Goal: Task Accomplishment & Management: Manage account settings

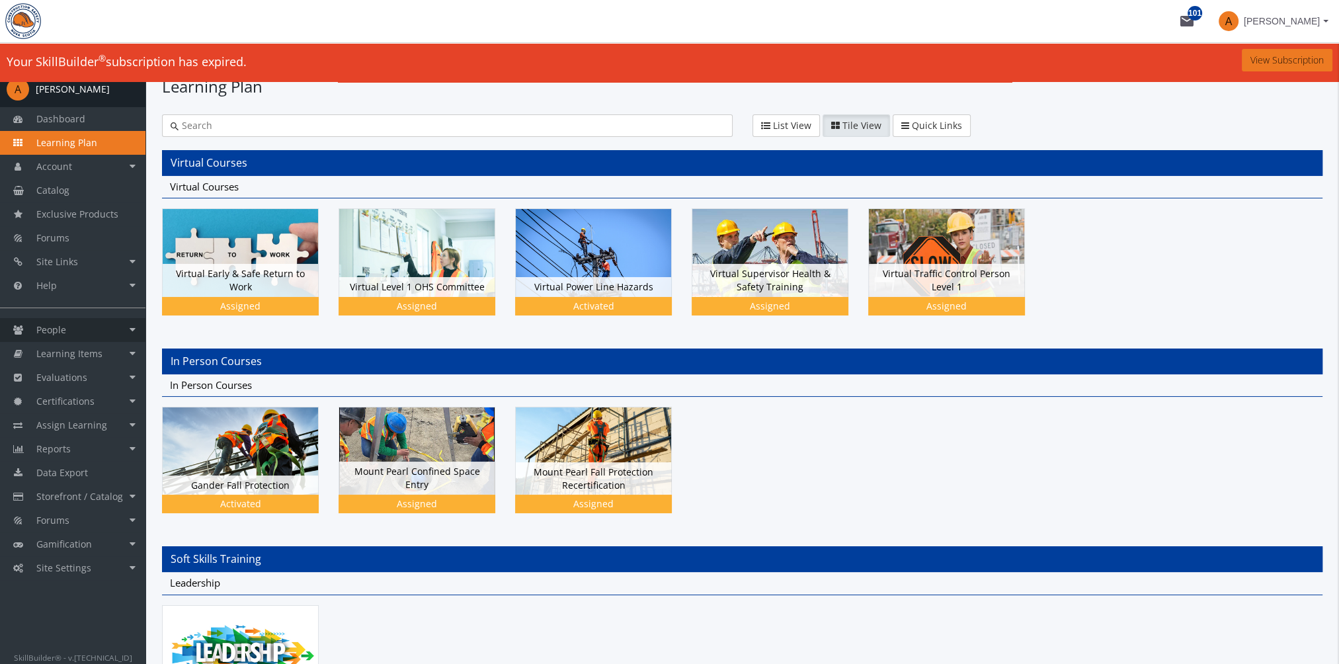
click at [64, 329] on span "People" at bounding box center [51, 329] width 30 height 13
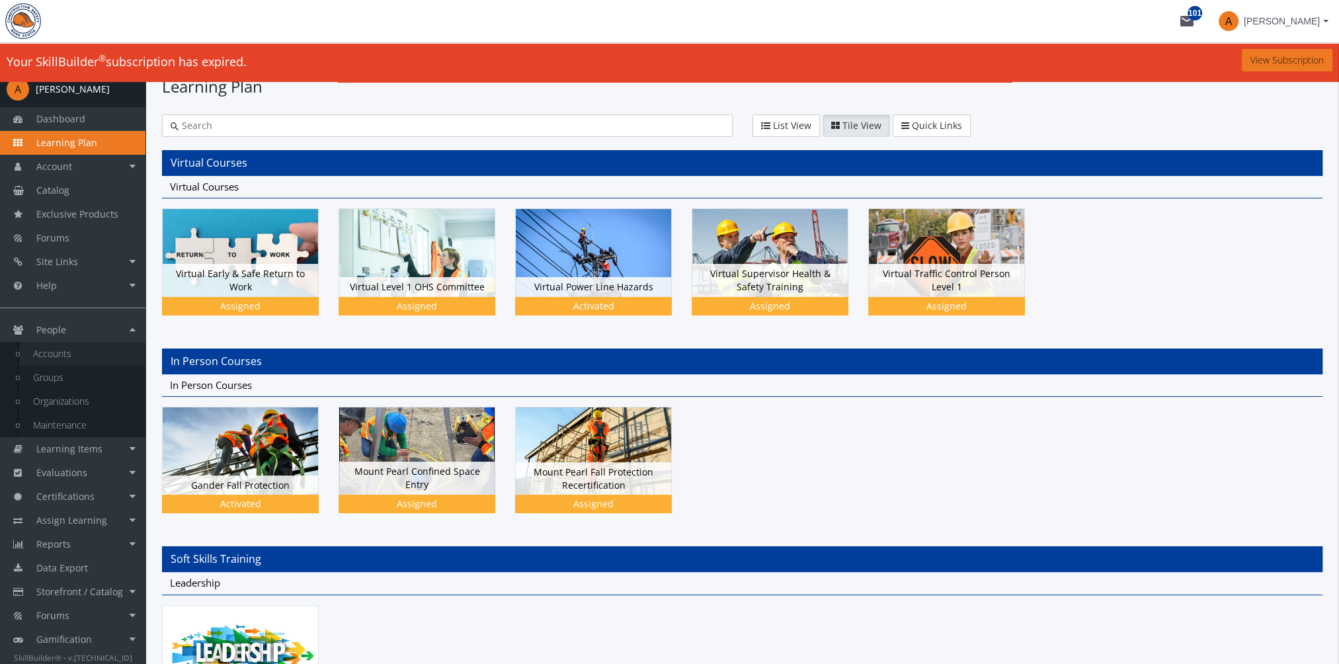
click at [74, 357] on link "Accounts" at bounding box center [83, 354] width 126 height 24
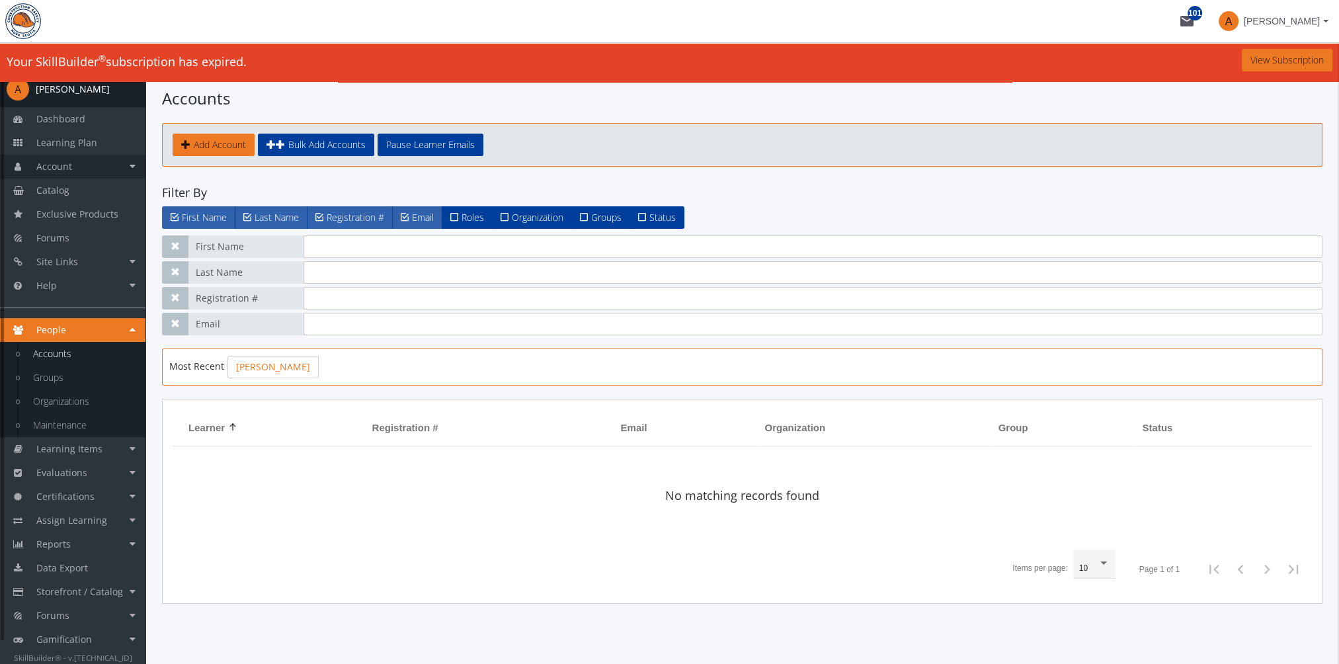
click at [68, 166] on span "Account" at bounding box center [54, 166] width 36 height 13
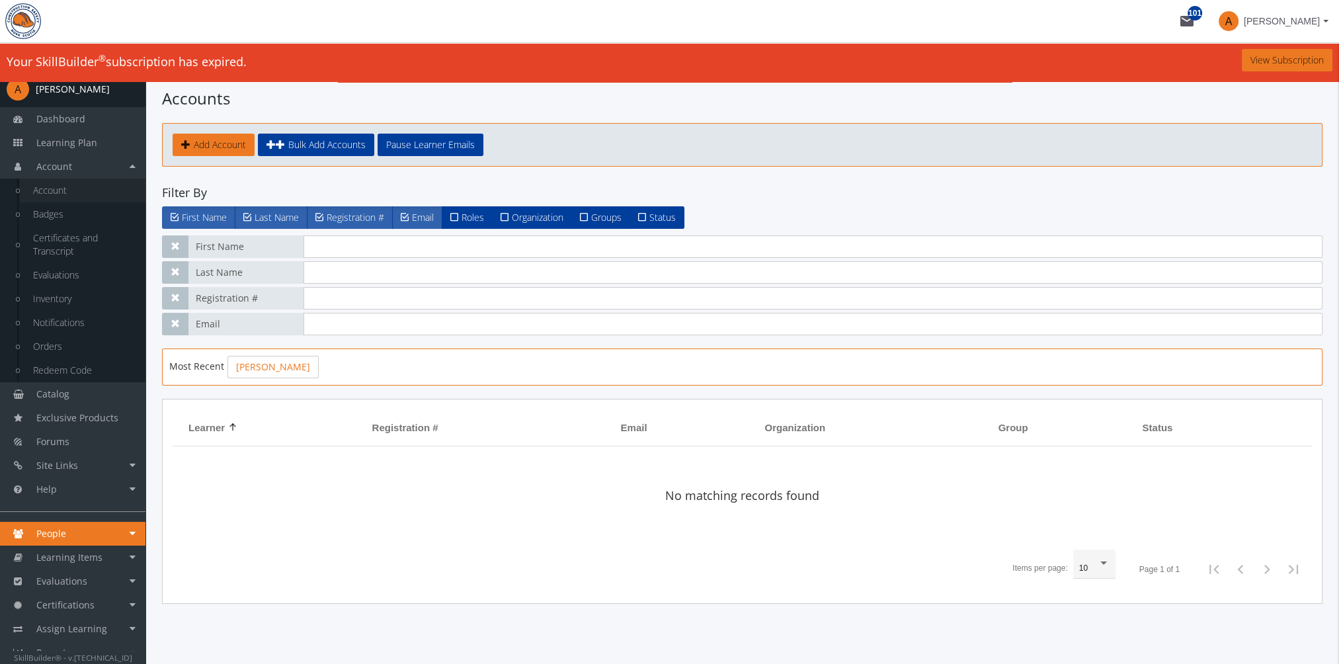
click at [66, 194] on link "Account" at bounding box center [83, 191] width 126 height 24
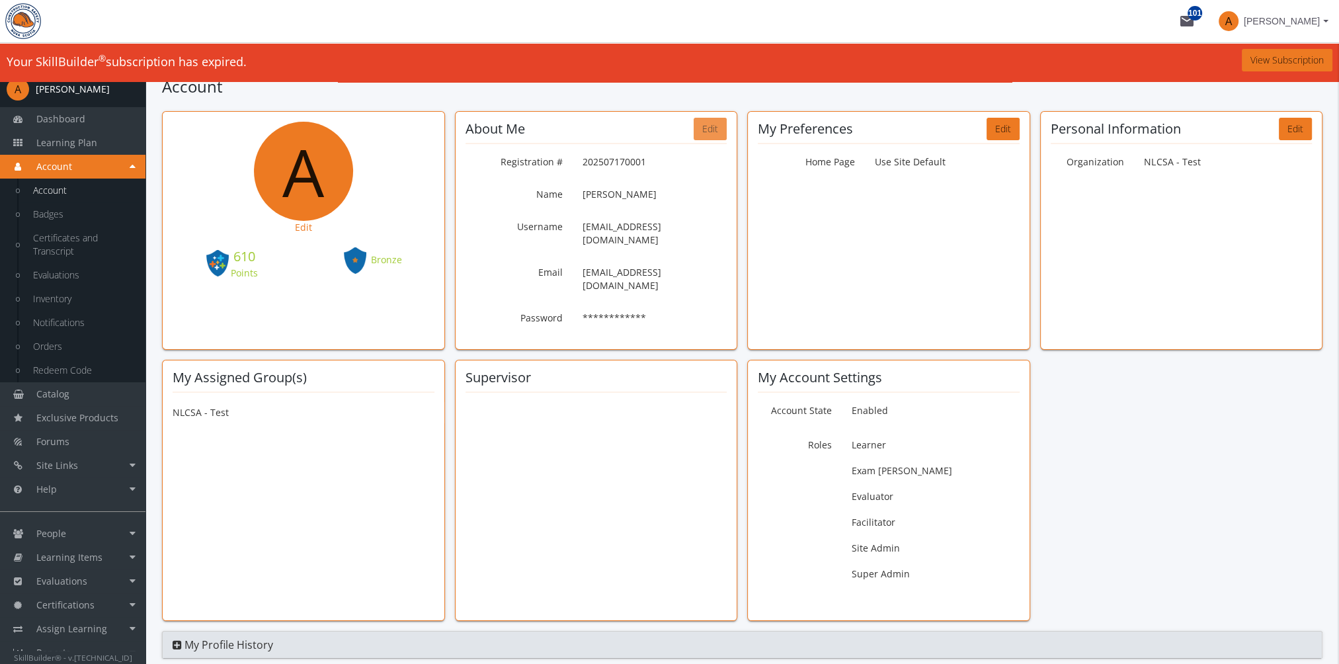
click at [715, 132] on button "Edit" at bounding box center [710, 129] width 33 height 22
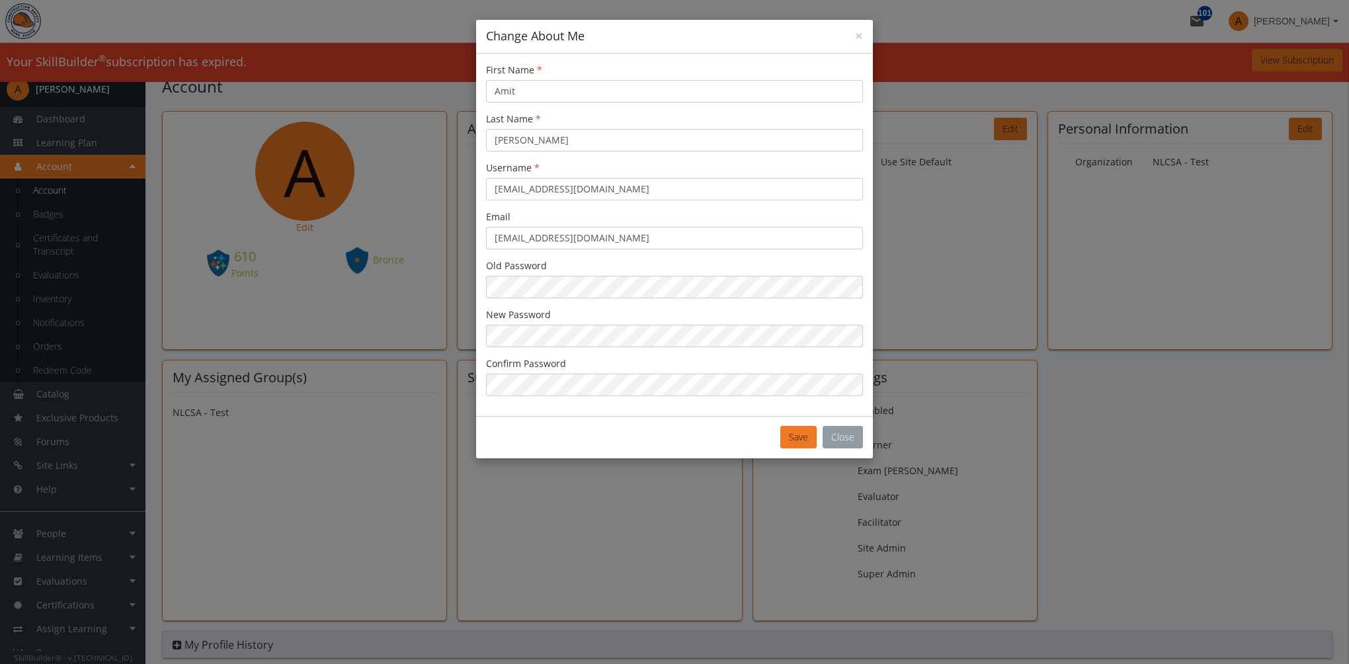
click at [826, 439] on button "Close" at bounding box center [843, 437] width 40 height 22
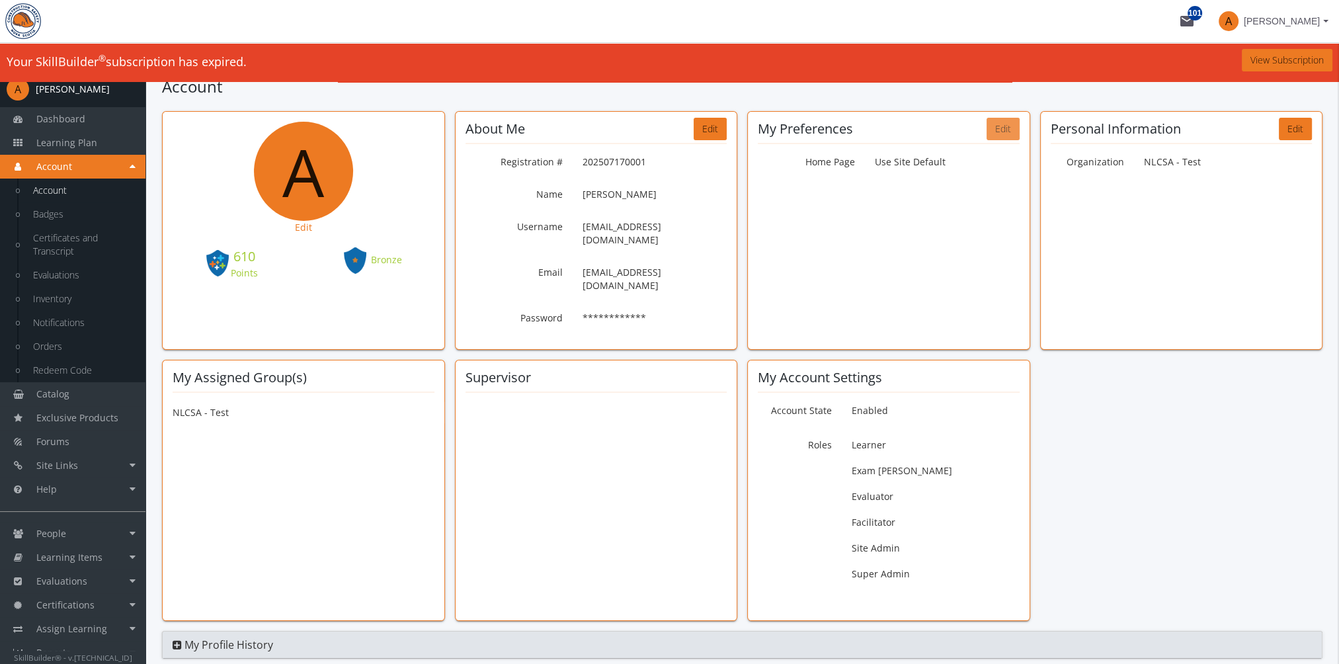
click at [1008, 132] on button "Edit" at bounding box center [1003, 129] width 33 height 22
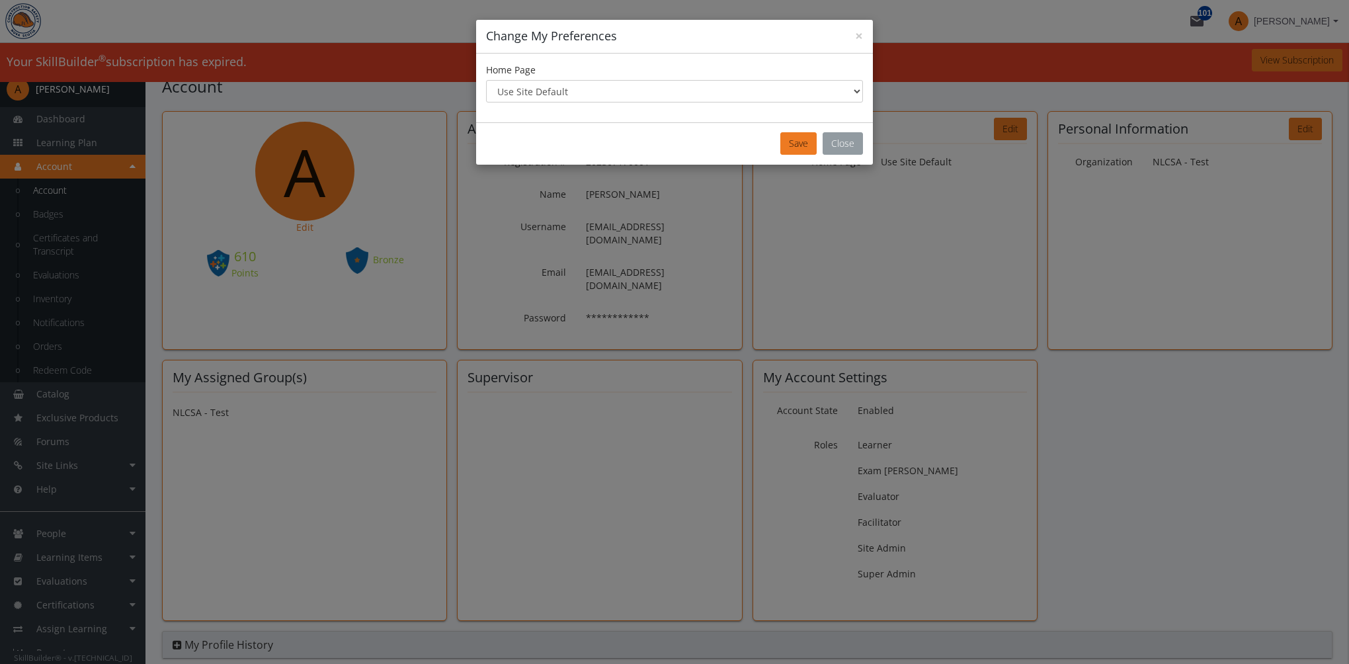
click at [835, 136] on button "Close" at bounding box center [843, 143] width 40 height 22
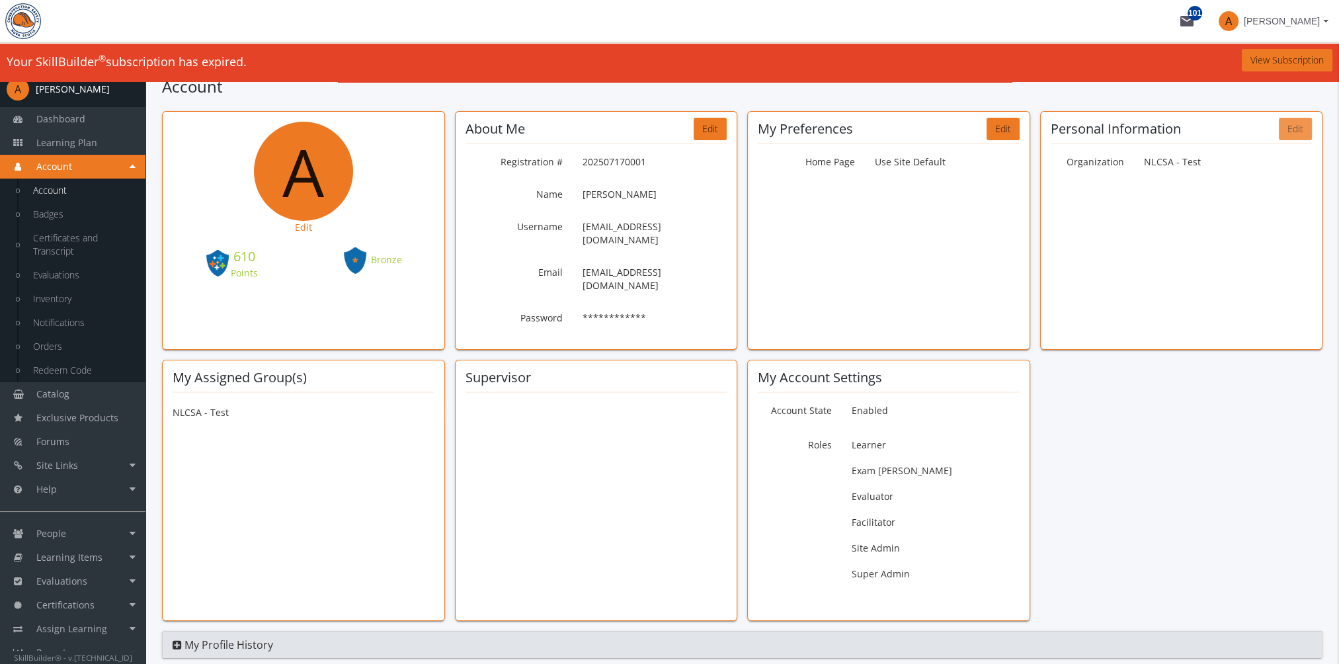
click at [1303, 130] on button "Edit" at bounding box center [1295, 129] width 33 height 22
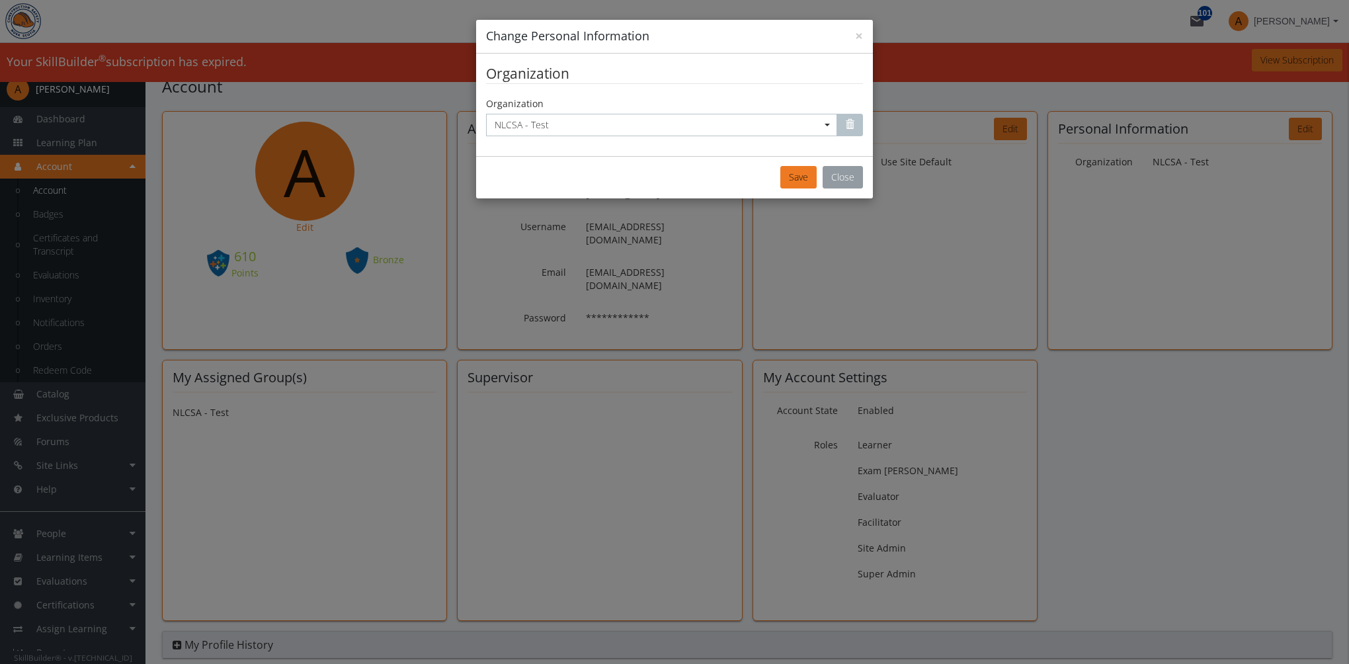
click at [837, 179] on button "Close" at bounding box center [843, 177] width 40 height 22
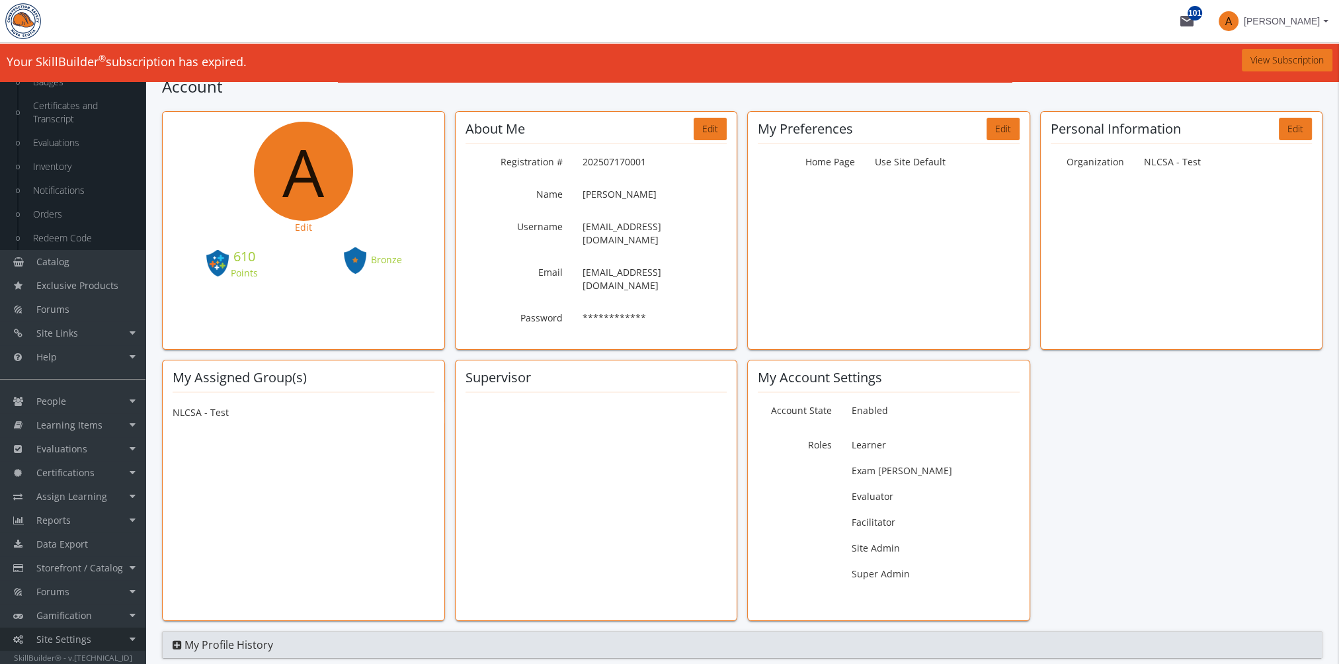
click at [78, 633] on span "Site Settings" at bounding box center [63, 639] width 55 height 13
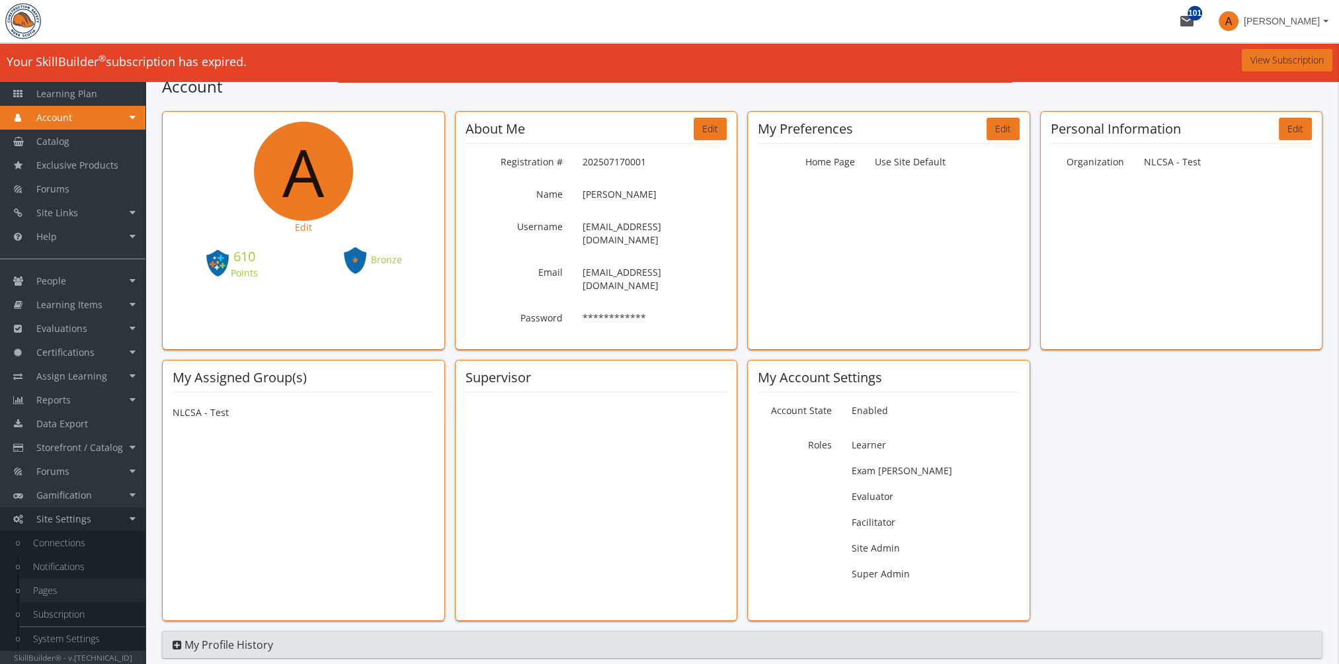
scroll to position [48, 0]
click at [80, 635] on link "System Settings" at bounding box center [83, 640] width 126 height 24
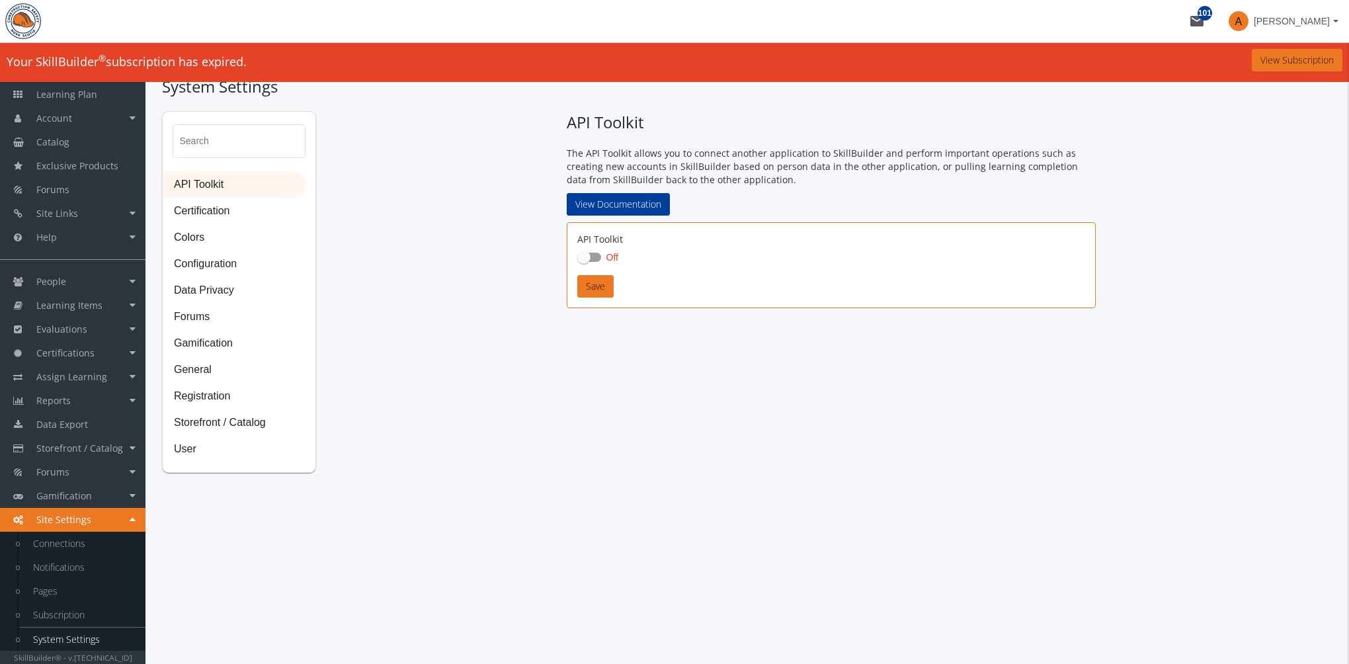
checkbox input "true"
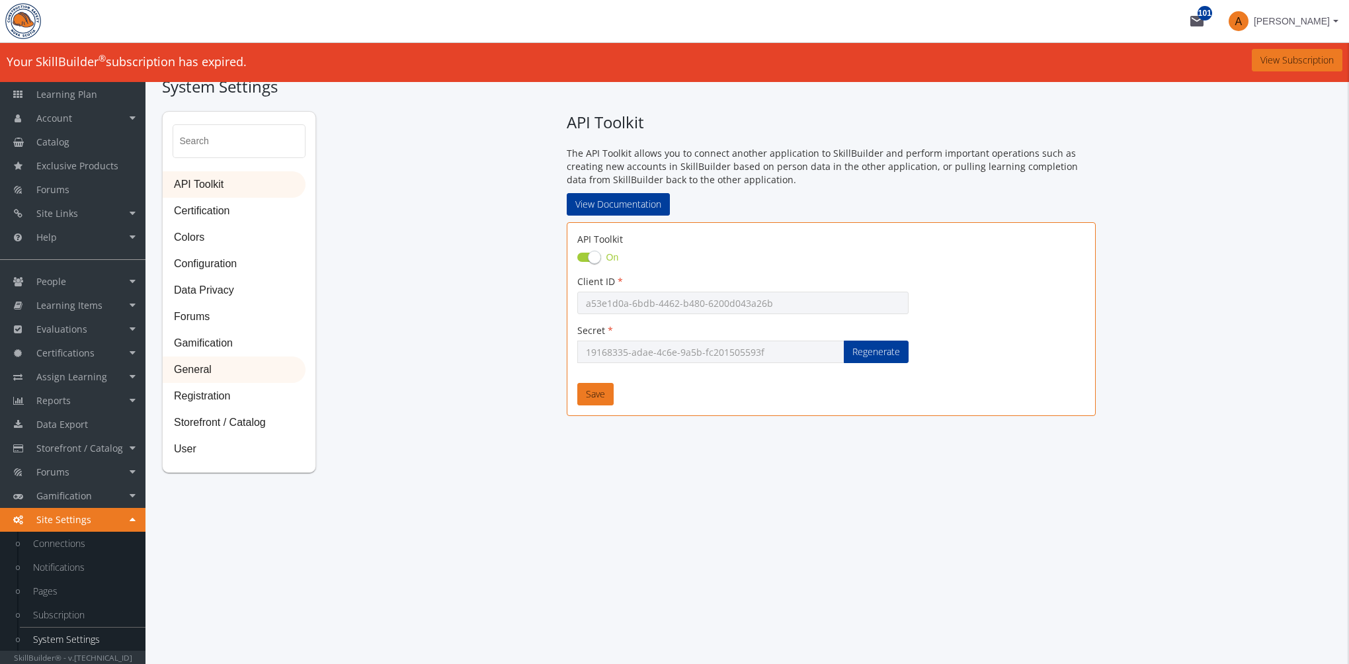
click at [222, 364] on span "General" at bounding box center [234, 370] width 142 height 26
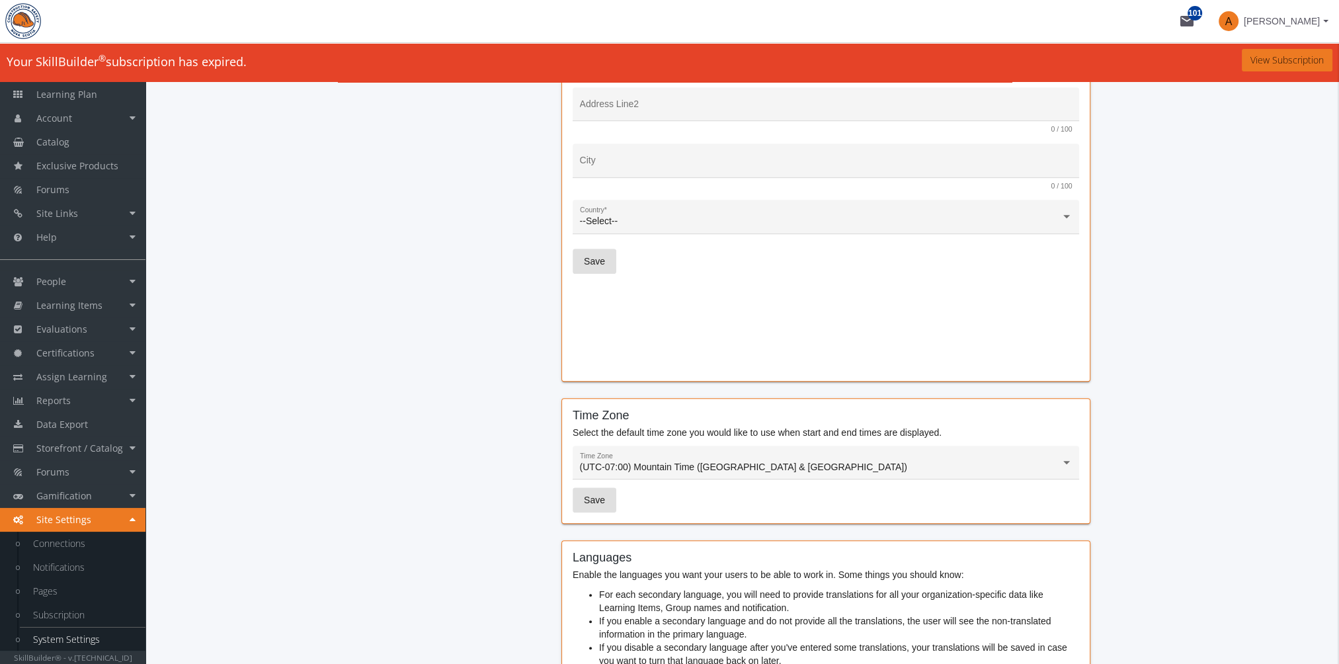
scroll to position [981, 0]
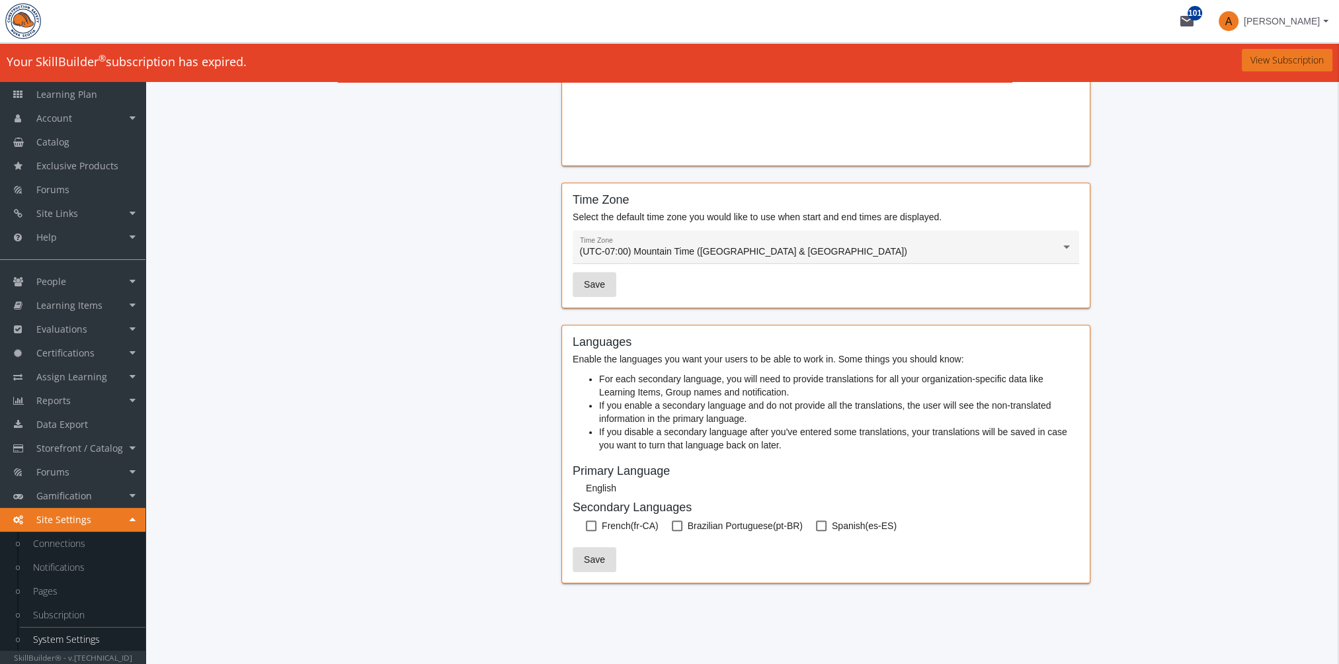
click at [595, 525] on span at bounding box center [591, 525] width 11 height 11
click at [587, 530] on input "French (fr-CA)" at bounding box center [586, 530] width 1 height 1
click at [596, 559] on span "Save" at bounding box center [594, 560] width 21 height 24
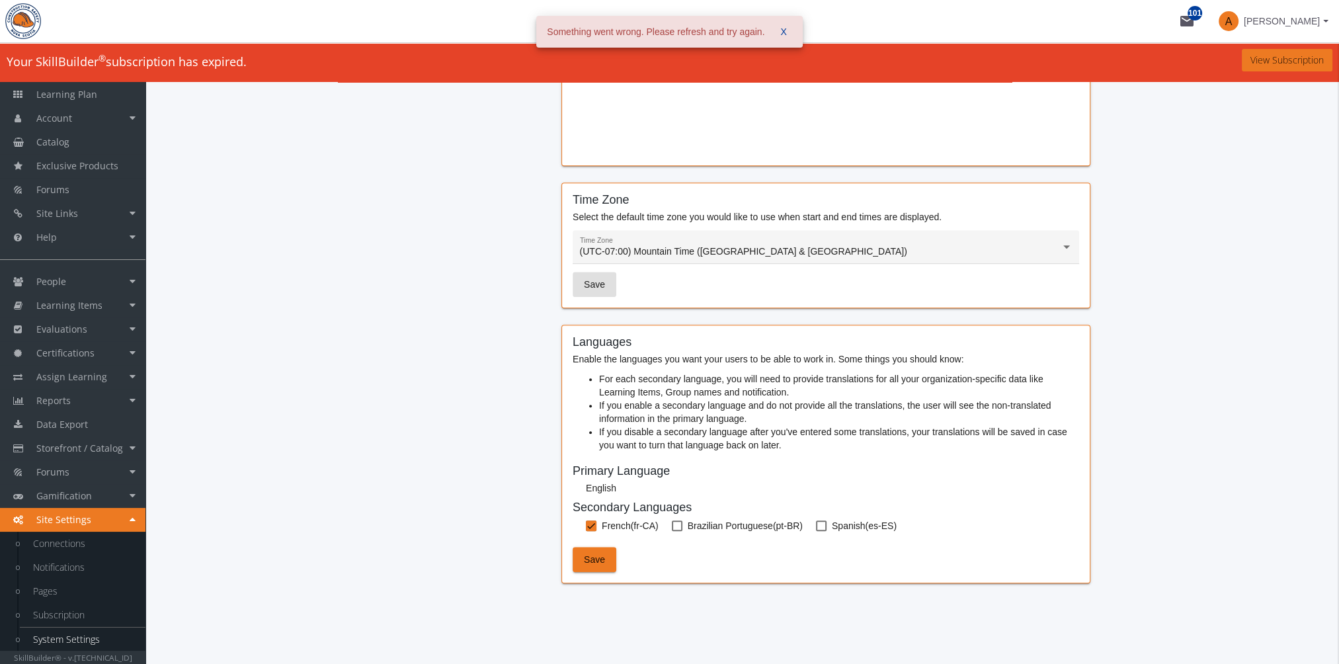
click at [779, 33] on button "X" at bounding box center [783, 32] width 27 height 24
click at [597, 524] on label "French (fr-CA)" at bounding box center [622, 526] width 73 height 16
click at [587, 530] on input "French (fr-CA)" at bounding box center [586, 530] width 1 height 1
click at [592, 528] on span at bounding box center [591, 525] width 11 height 11
click at [587, 530] on input "French (fr-CA)" at bounding box center [586, 530] width 1 height 1
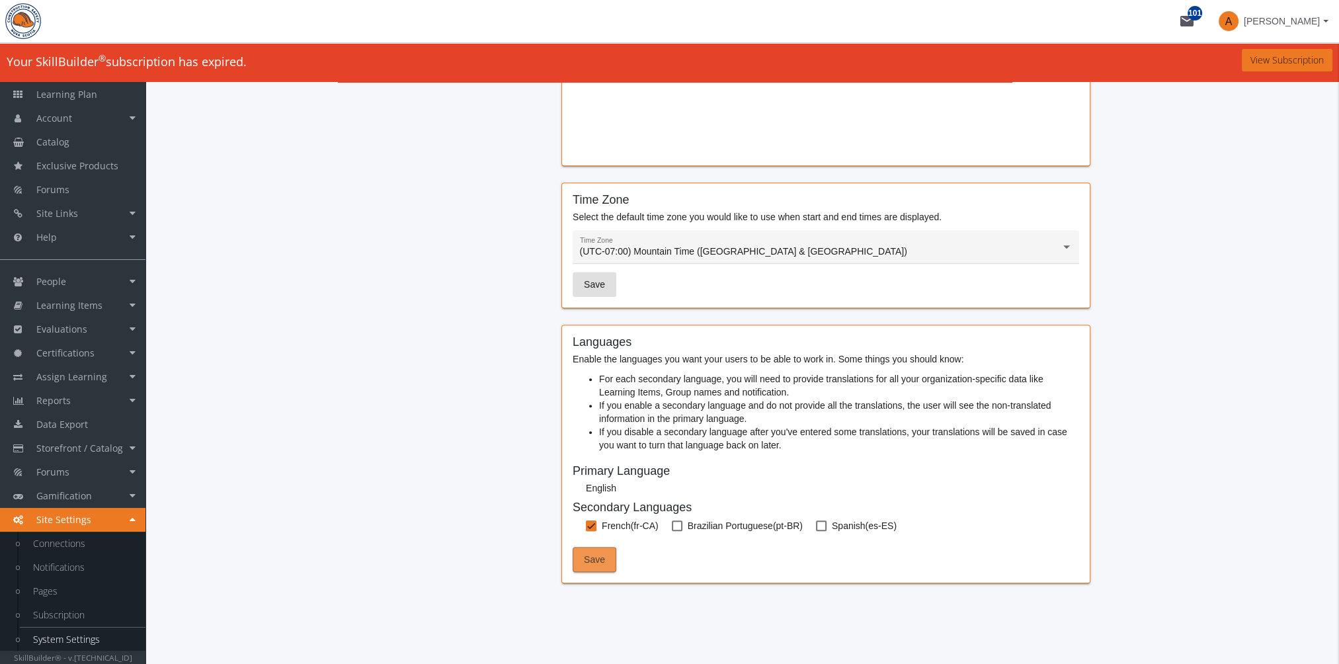
click at [600, 569] on span "Save" at bounding box center [594, 560] width 21 height 24
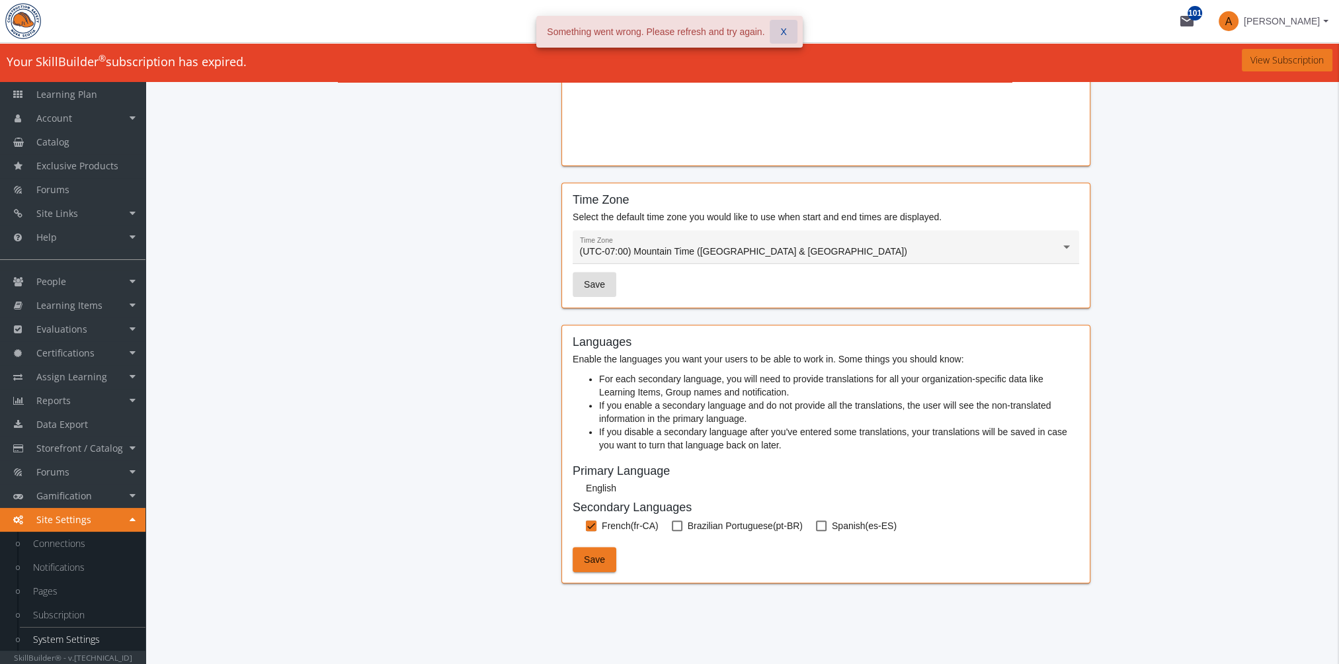
click at [784, 32] on span "X" at bounding box center [783, 32] width 6 height 24
click at [595, 526] on span at bounding box center [591, 525] width 11 height 11
click at [587, 530] on input "French (fr-CA)" at bounding box center [586, 530] width 1 height 1
checkbox input "false"
click at [676, 522] on span at bounding box center [677, 525] width 11 height 11
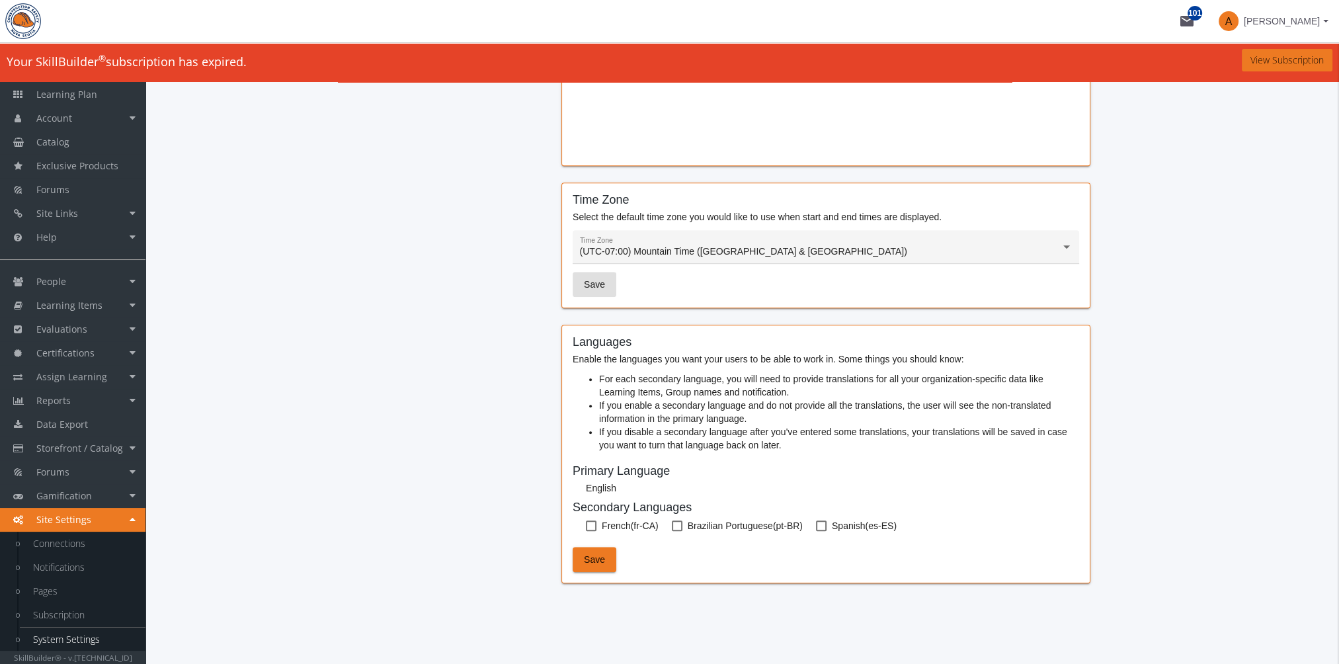
click at [673, 530] on input "Brazilian Portuguese (pt-BR)" at bounding box center [672, 530] width 1 height 1
click at [600, 552] on span "Save" at bounding box center [594, 560] width 21 height 24
click at [675, 526] on span at bounding box center [677, 525] width 11 height 11
click at [673, 530] on input "Brazilian Portuguese (pt-BR)" at bounding box center [672, 530] width 1 height 1
checkbox input "false"
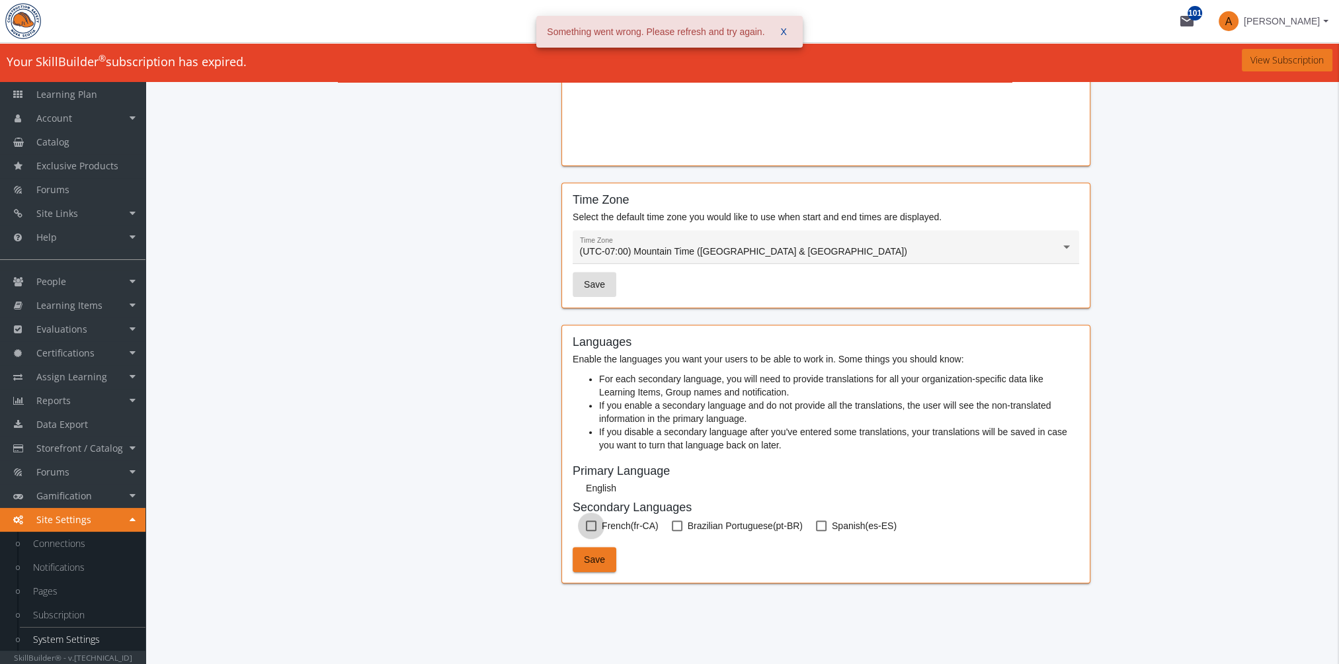
click at [597, 524] on label "French (fr-CA)" at bounding box center [622, 526] width 73 height 16
click at [587, 530] on input "French (fr-CA)" at bounding box center [586, 530] width 1 height 1
checkbox input "true"
click at [590, 552] on span "Save" at bounding box center [594, 560] width 21 height 24
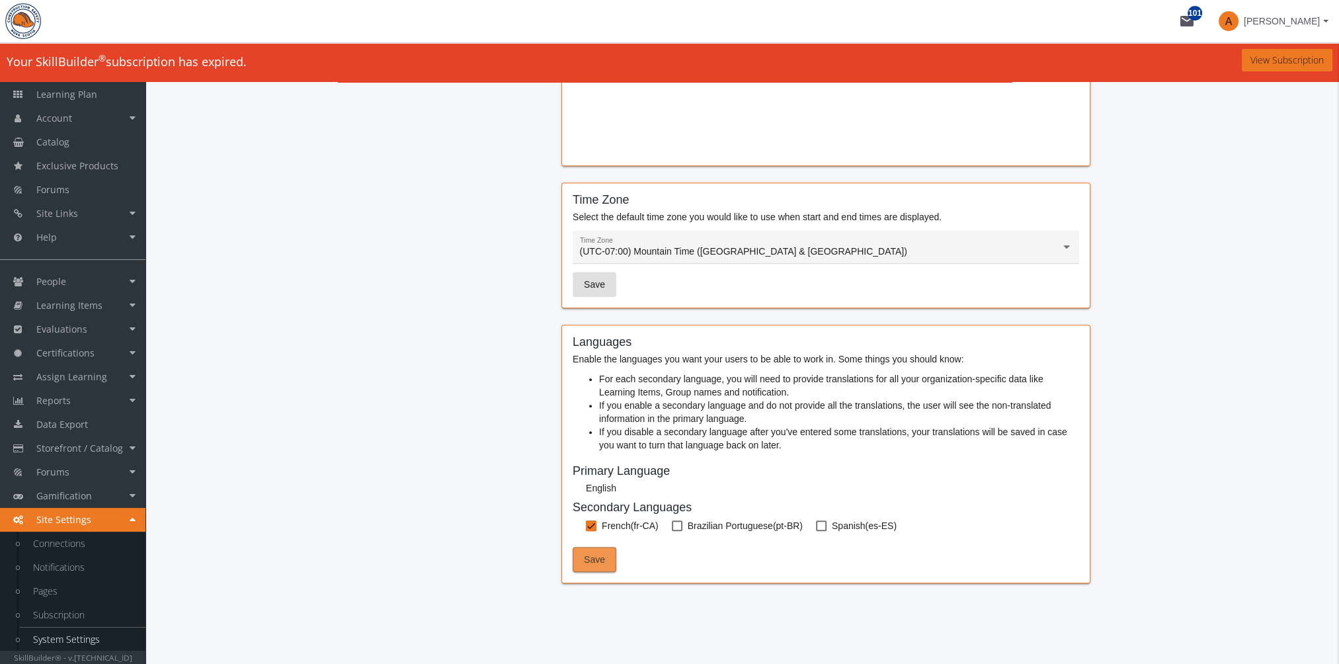
click at [600, 558] on span "Save" at bounding box center [594, 560] width 21 height 24
click at [1297, 19] on span "[PERSON_NAME]" at bounding box center [1282, 21] width 76 height 24
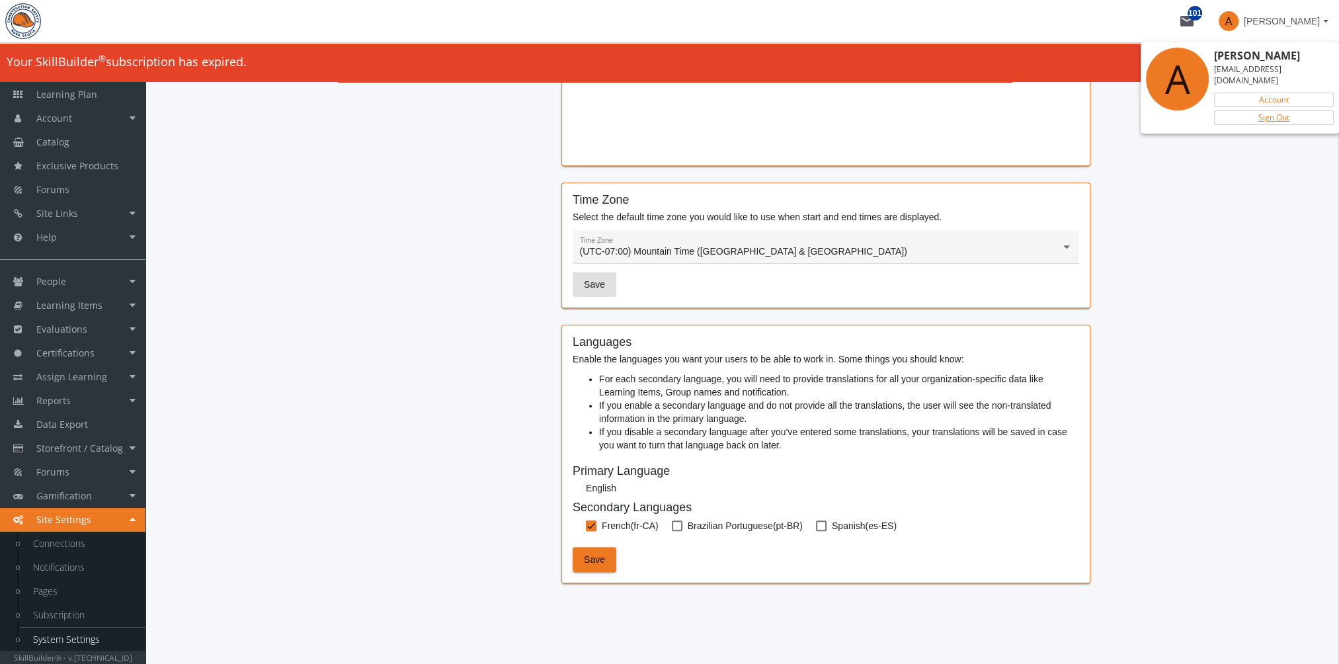
click at [1291, 110] on link "Sign Out" at bounding box center [1274, 117] width 120 height 15
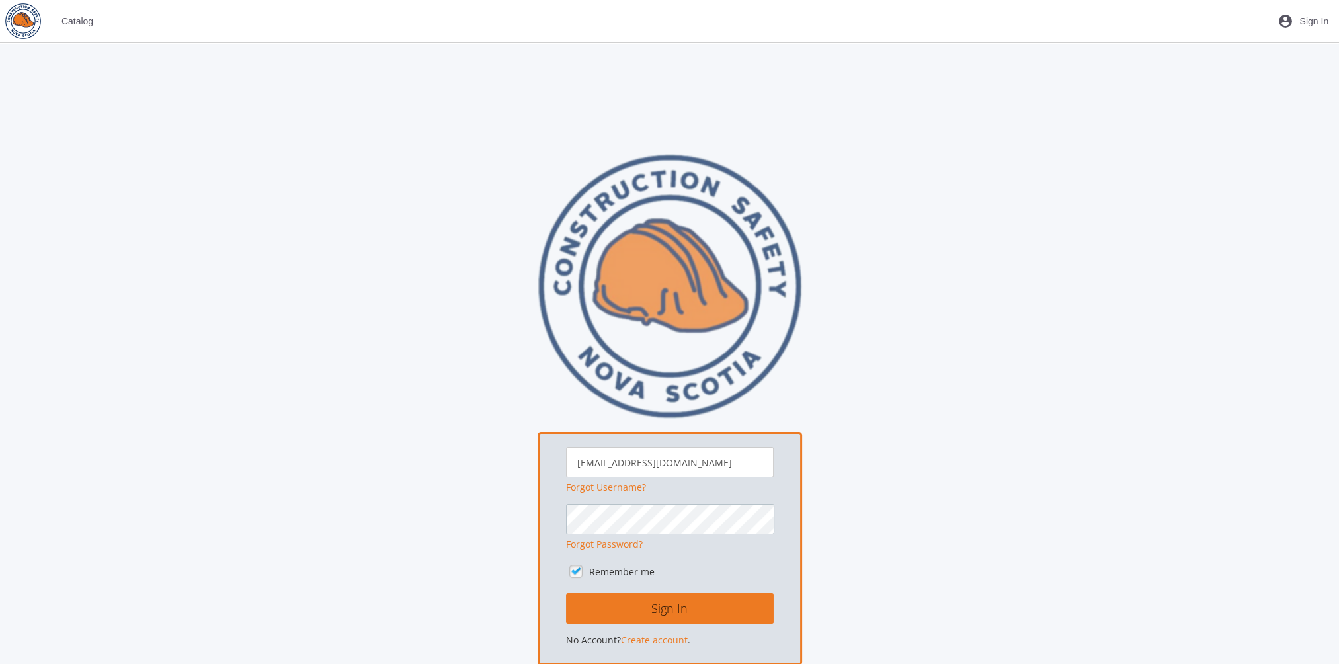
click at [566, 593] on button "Sign In" at bounding box center [670, 608] width 208 height 30
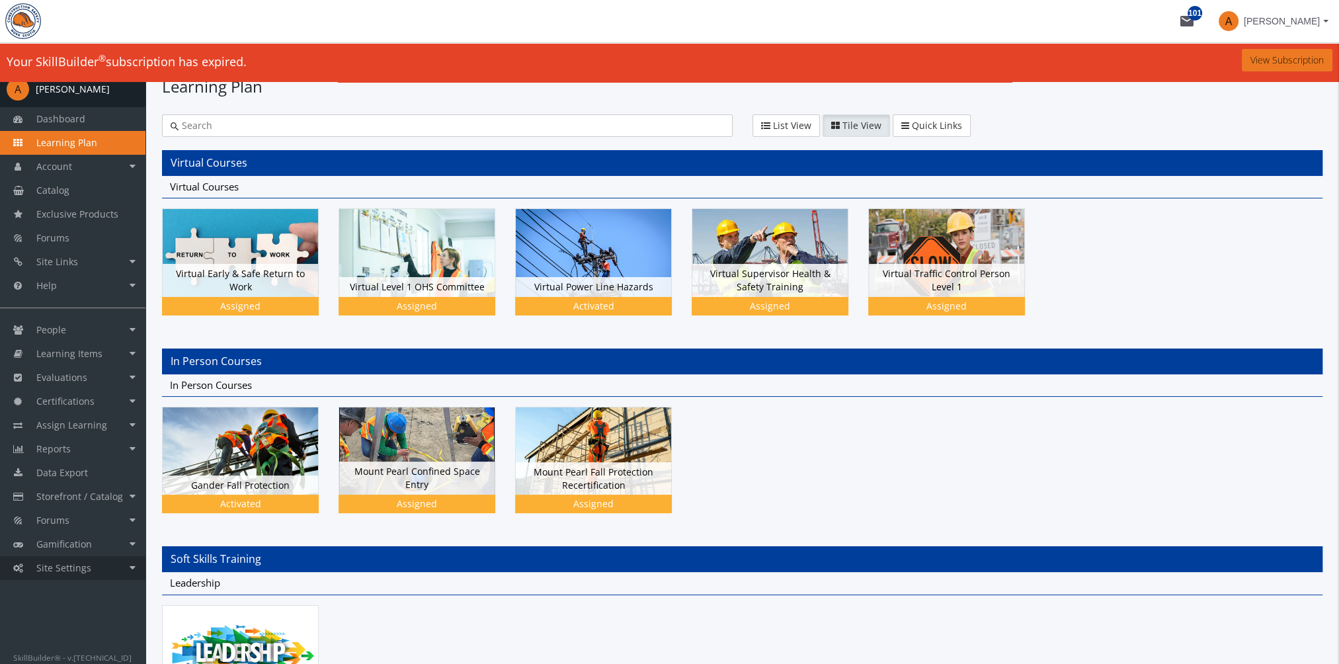
click at [85, 569] on span "Site Settings" at bounding box center [63, 567] width 55 height 13
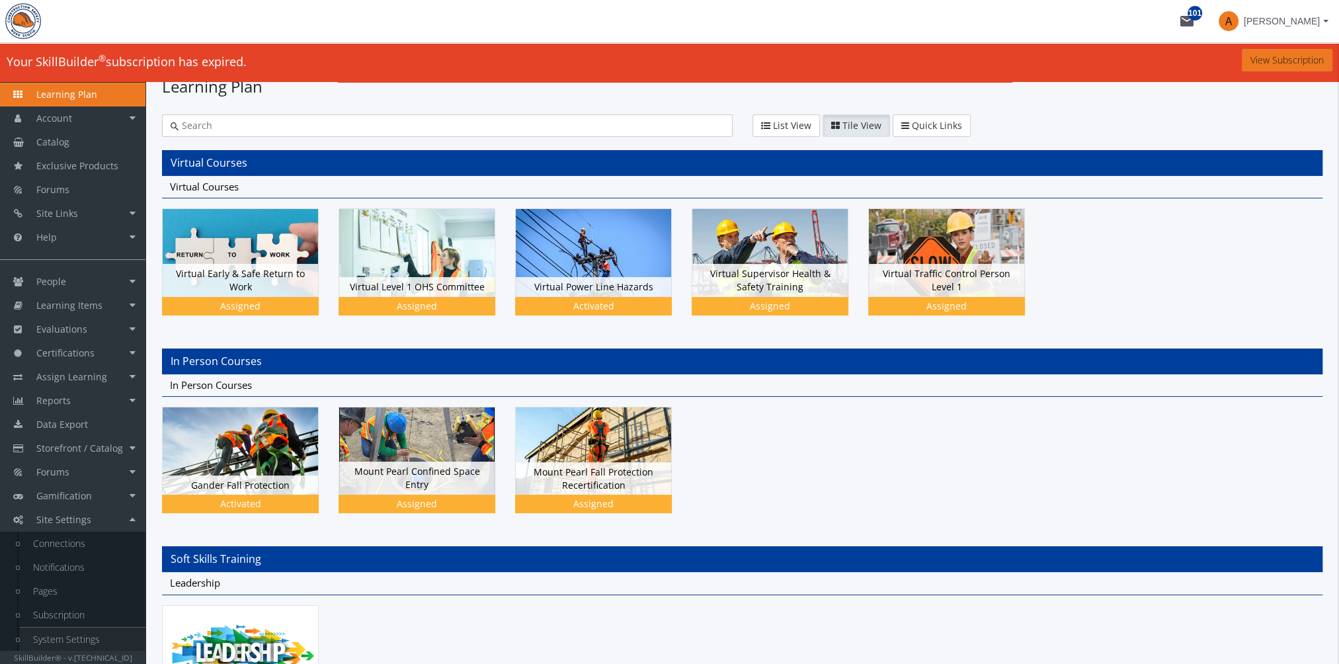
click at [89, 637] on link "System Settings" at bounding box center [83, 640] width 126 height 24
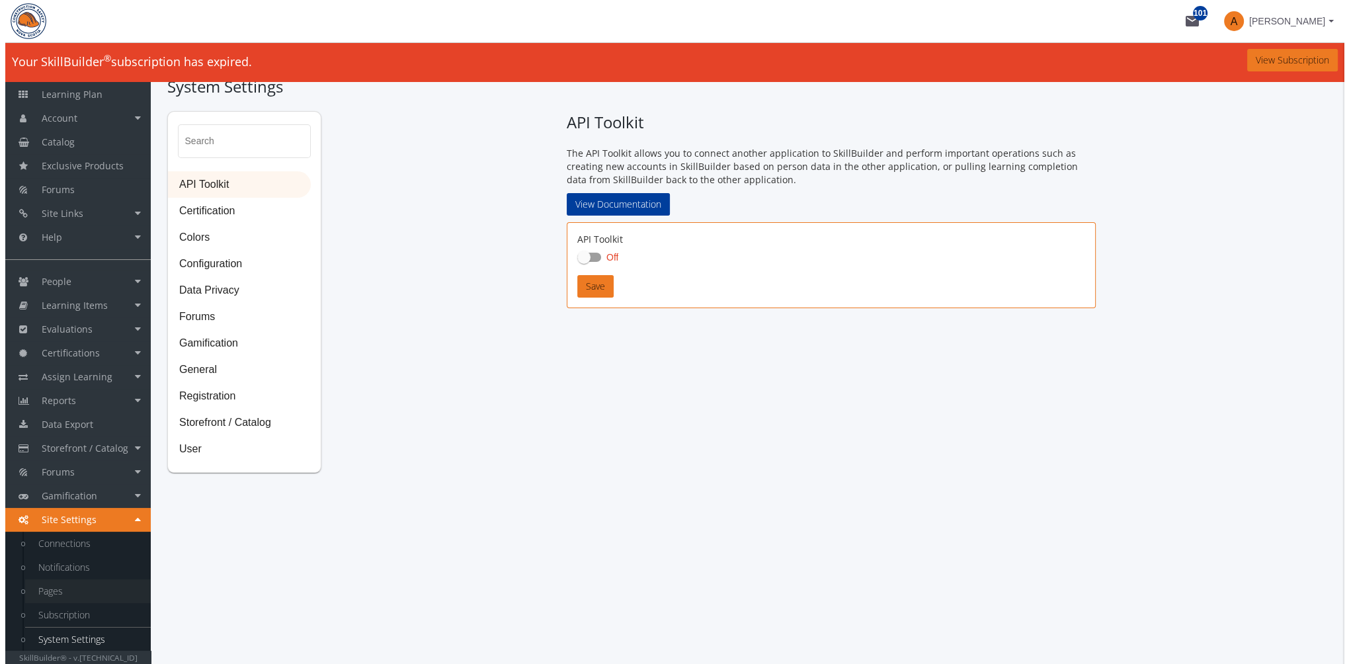
checkbox input "true"
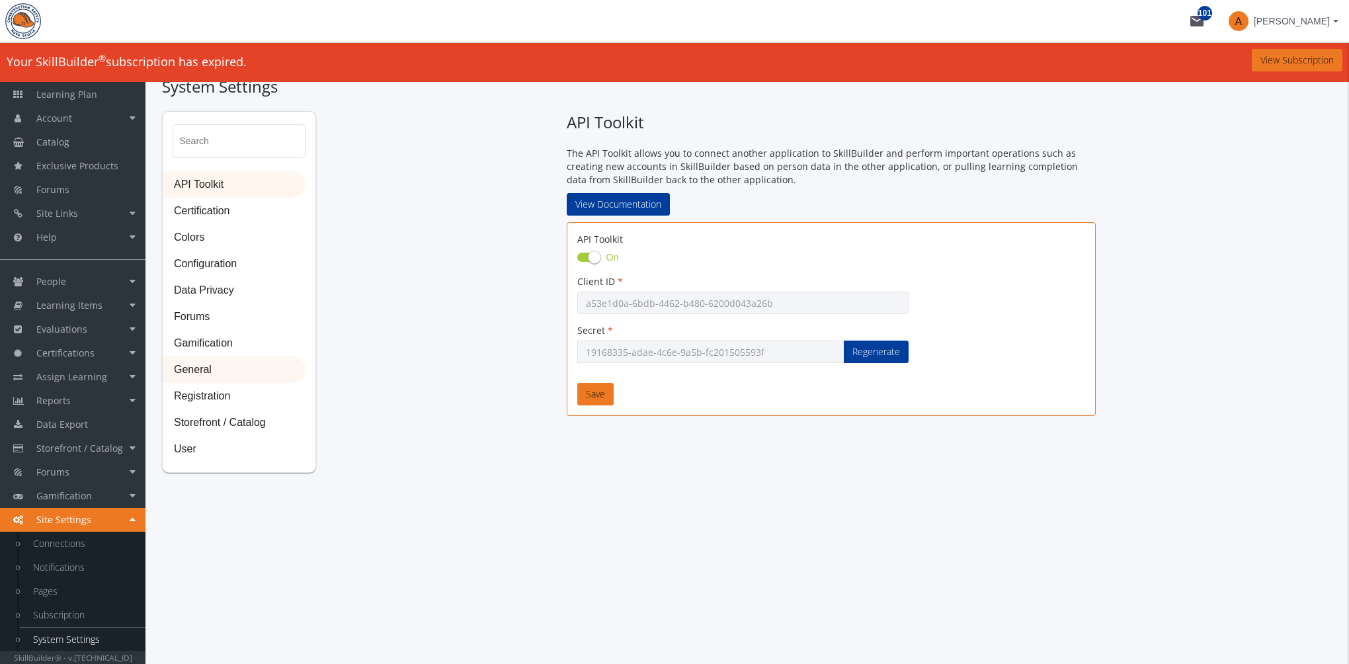
click at [217, 373] on span "General" at bounding box center [234, 370] width 142 height 26
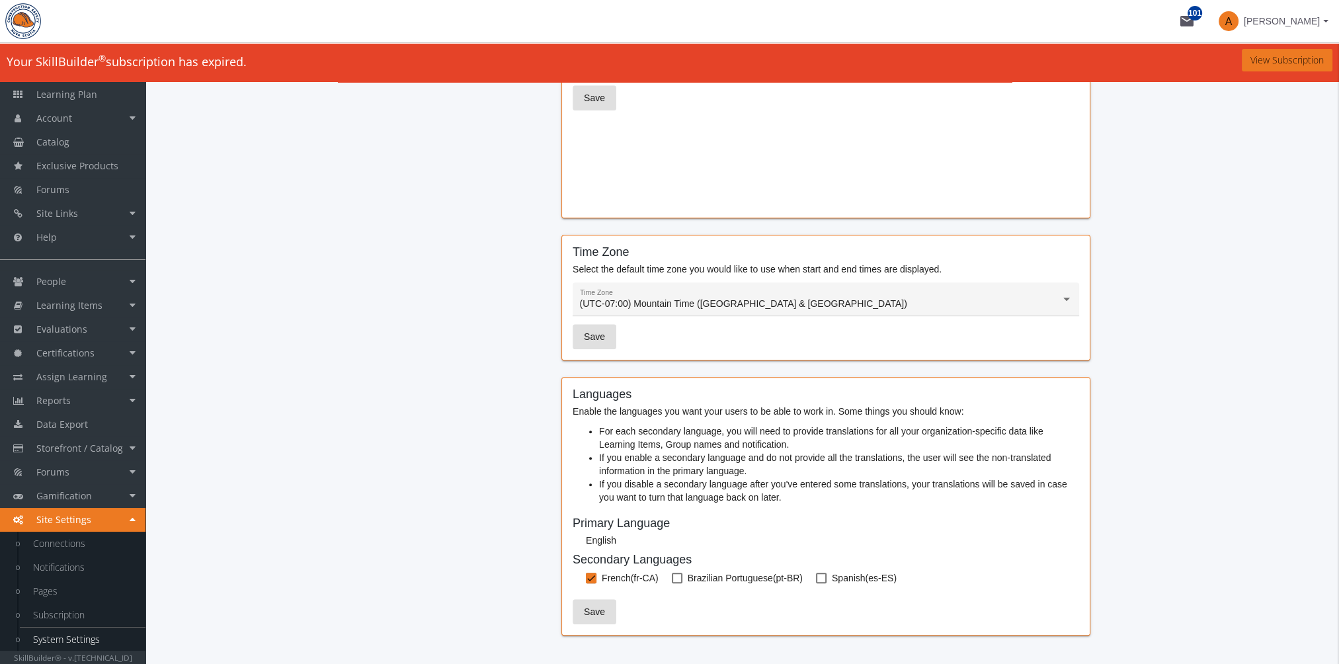
scroll to position [981, 0]
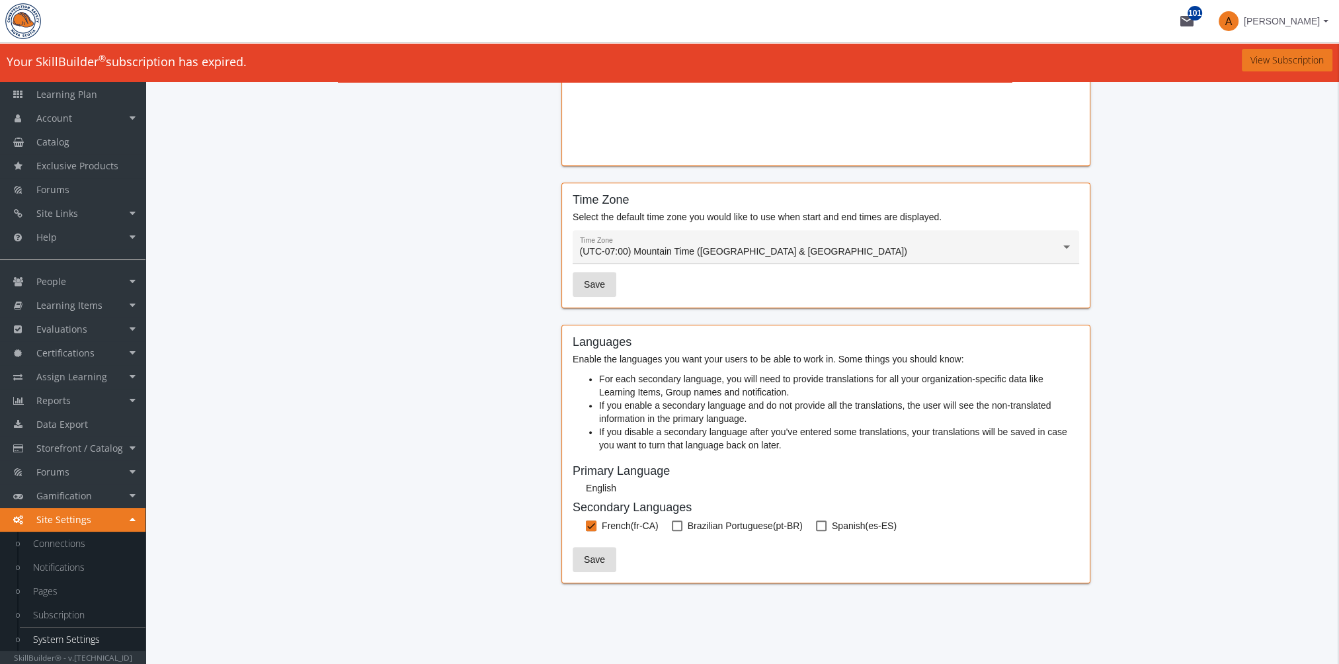
click at [592, 522] on span at bounding box center [591, 525] width 11 height 11
click at [587, 530] on input "French (fr-CA)" at bounding box center [586, 530] width 1 height 1
click at [591, 524] on span at bounding box center [591, 525] width 11 height 11
click at [587, 530] on input "French (fr-CA)" at bounding box center [586, 530] width 1 height 1
checkbox input "true"
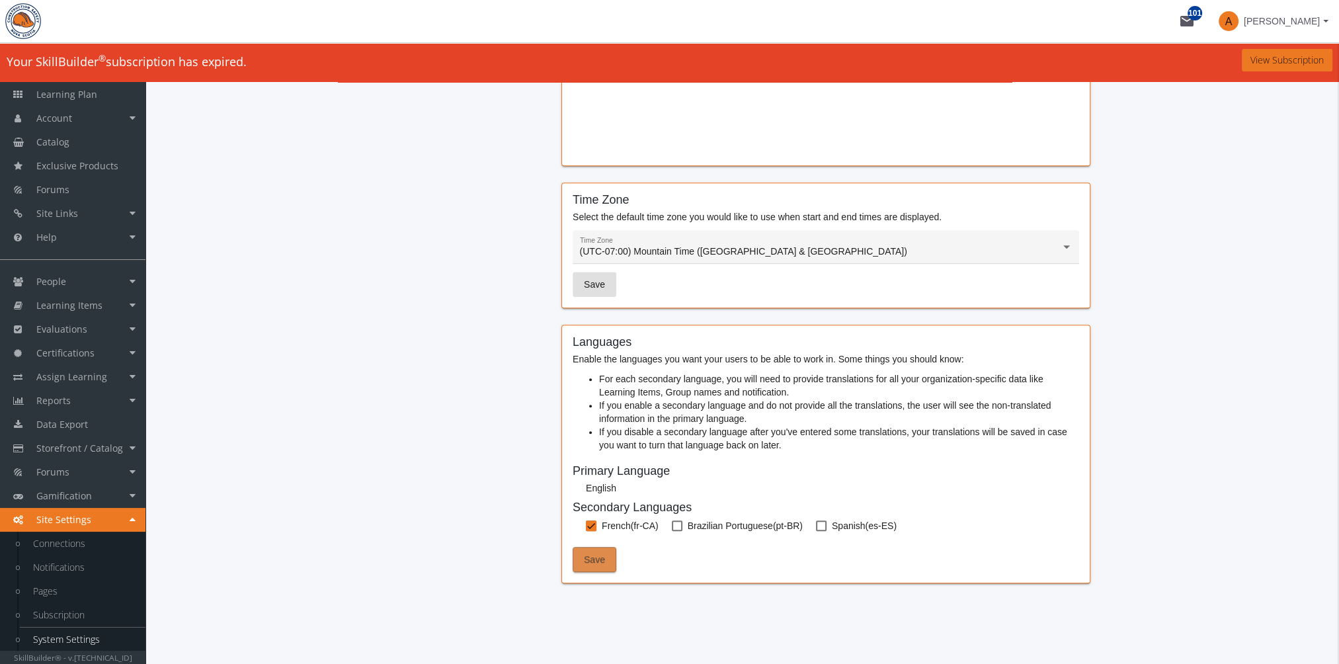
click at [598, 555] on span "Save" at bounding box center [594, 560] width 21 height 24
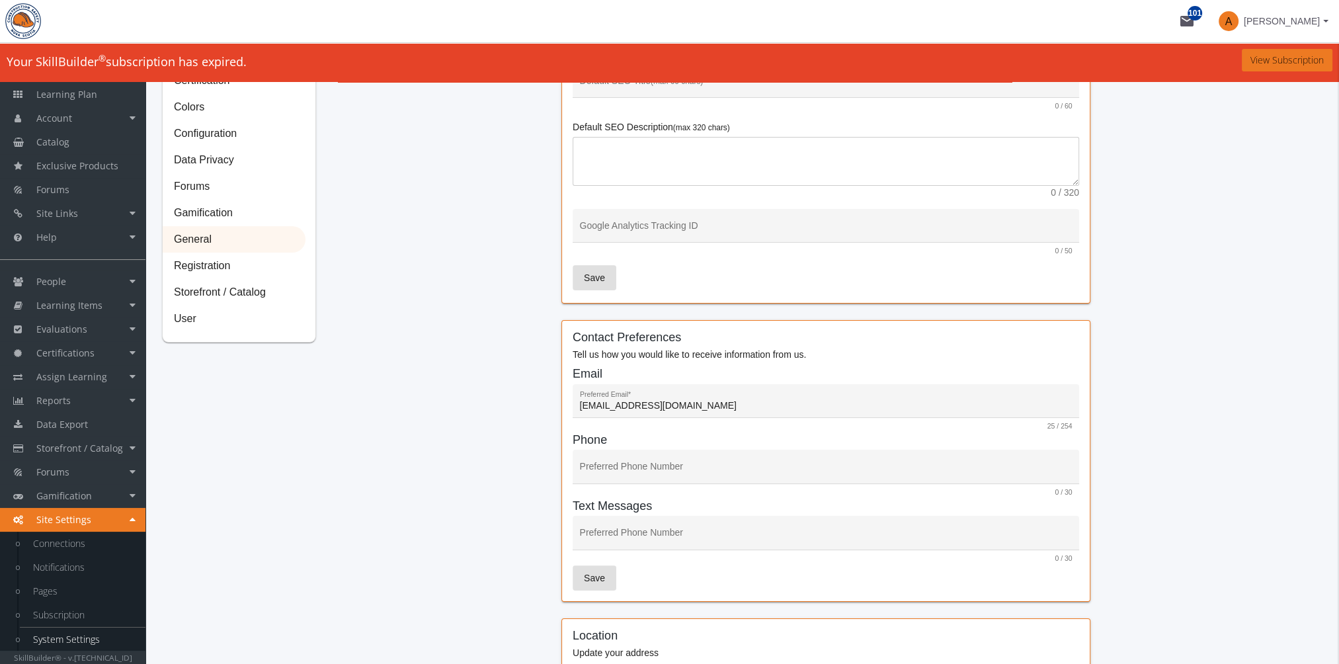
scroll to position [121, 0]
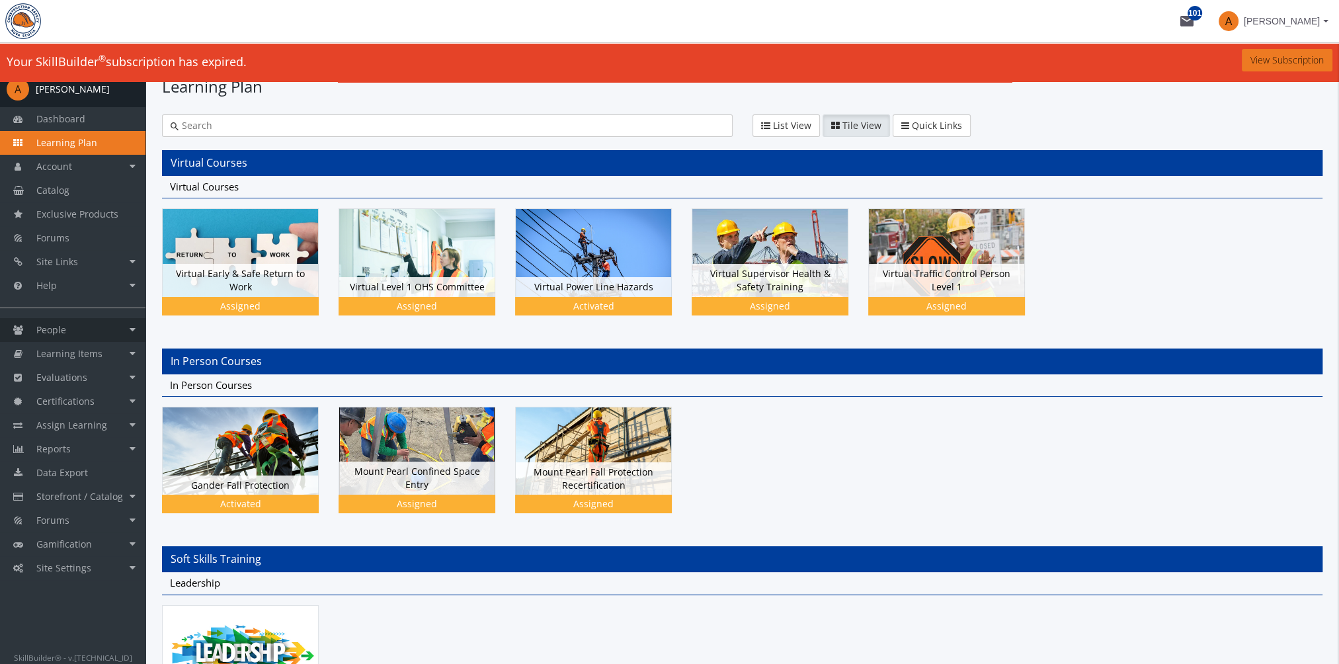
click at [94, 326] on link "People" at bounding box center [72, 330] width 145 height 24
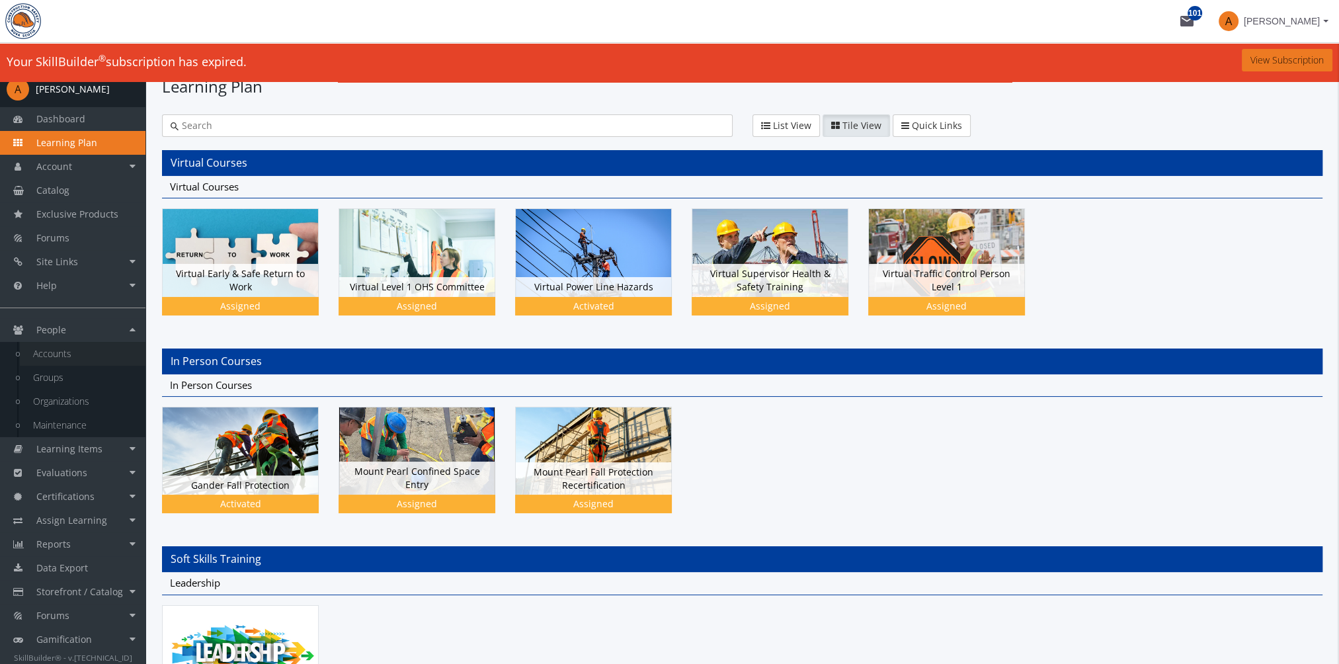
click at [81, 354] on link "Accounts" at bounding box center [83, 354] width 126 height 24
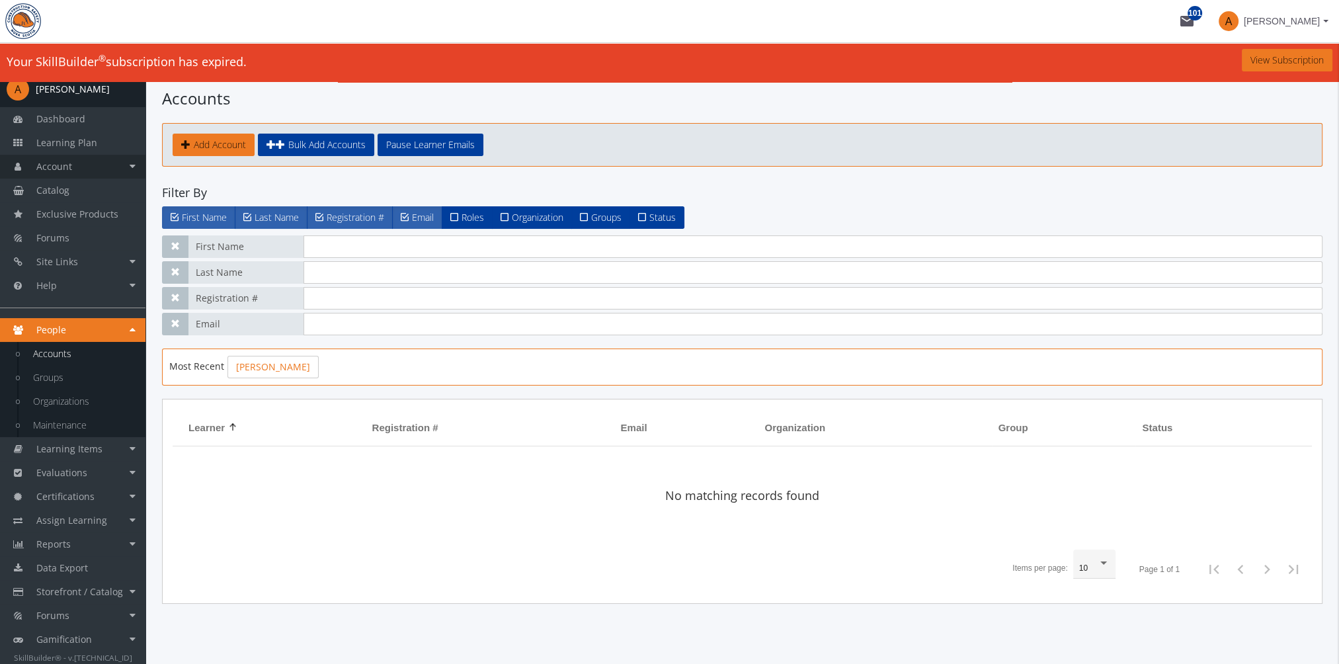
click at [75, 174] on link "Account" at bounding box center [72, 167] width 145 height 24
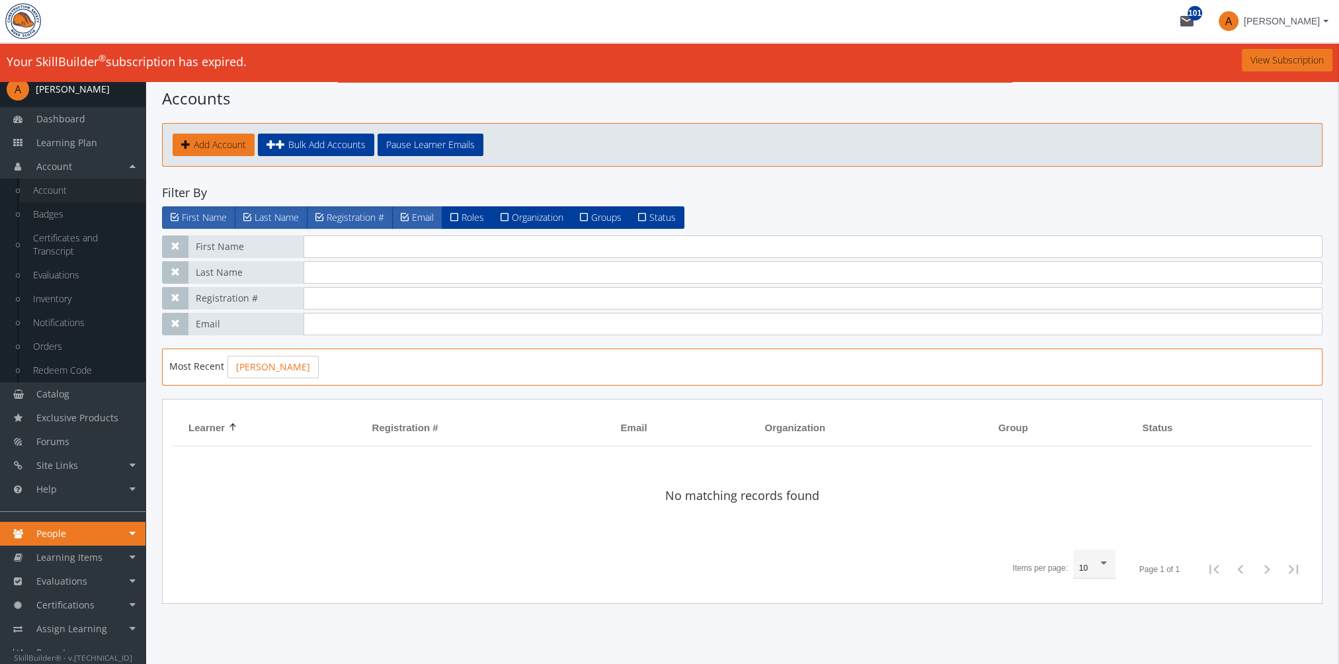
click at [73, 190] on link "Account" at bounding box center [83, 191] width 126 height 24
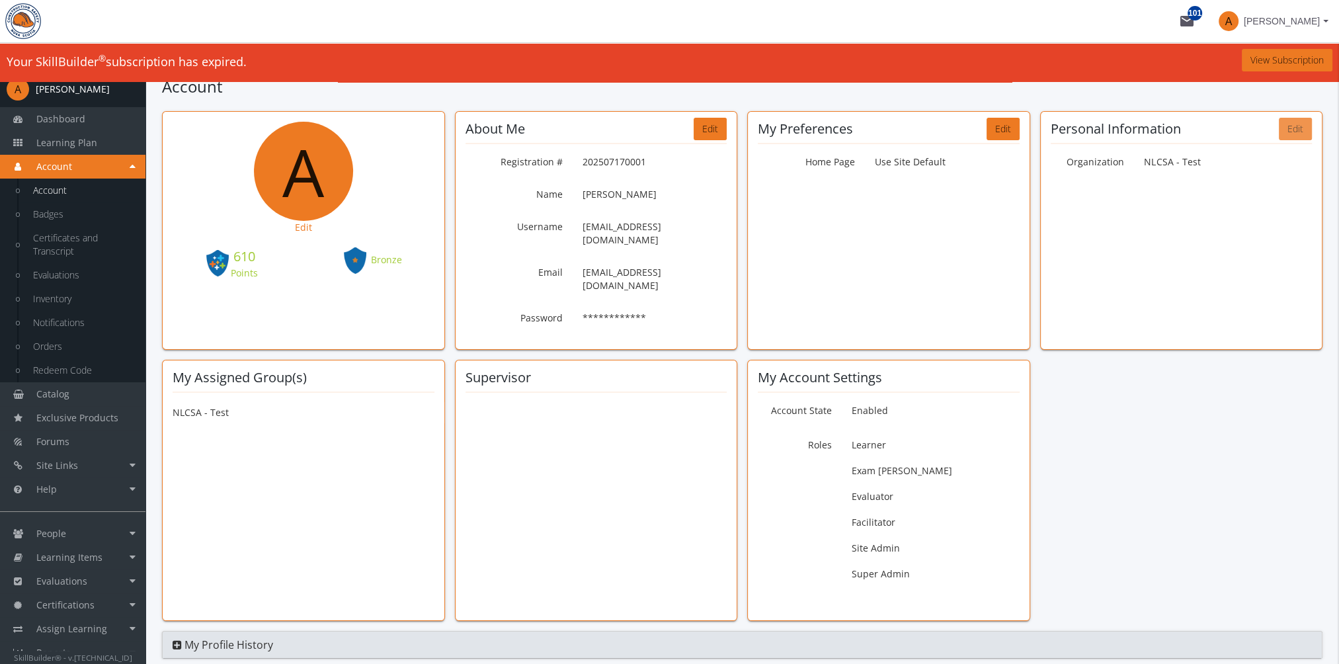
click at [1286, 132] on button "Edit" at bounding box center [1295, 129] width 33 height 22
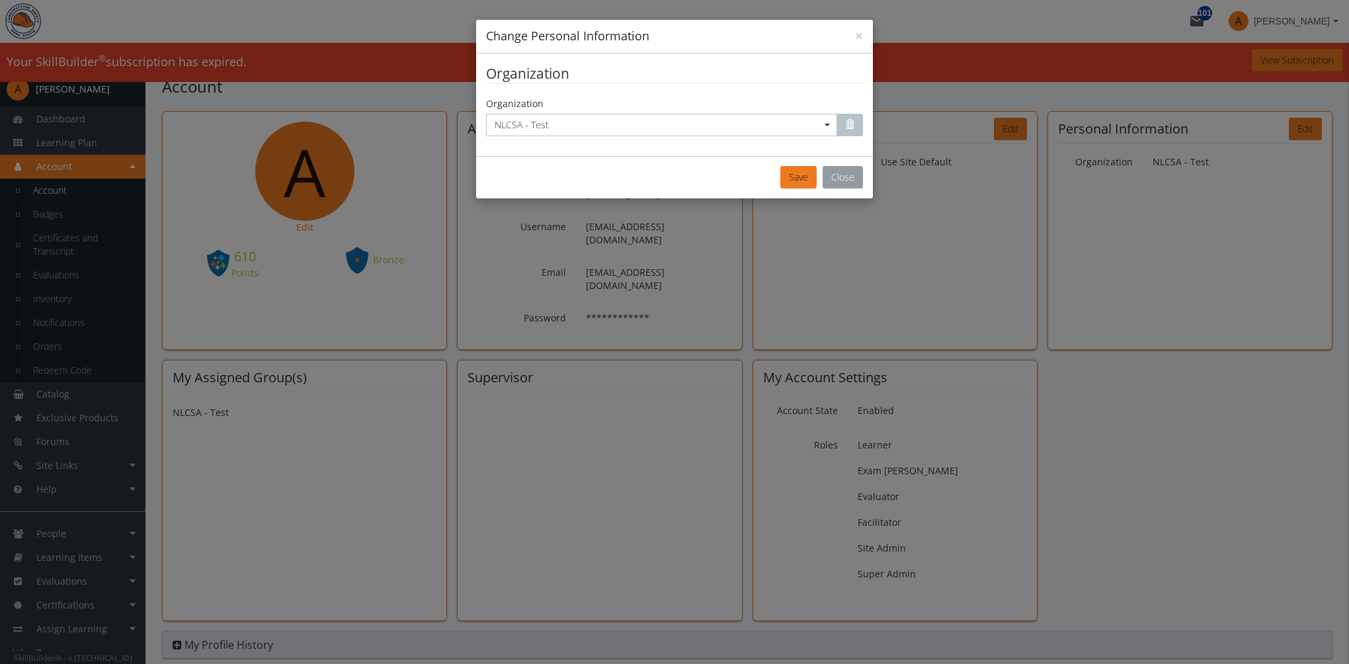
click at [846, 181] on button "Close" at bounding box center [843, 177] width 40 height 22
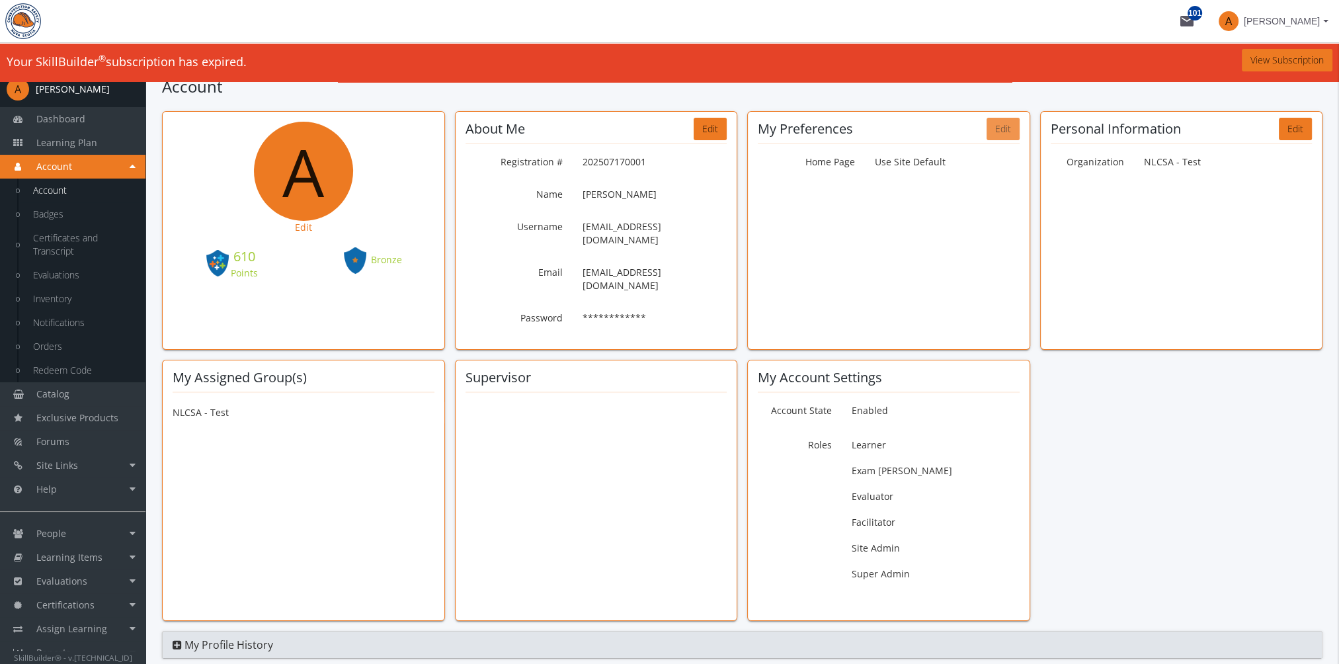
click at [1005, 132] on button "Edit" at bounding box center [1003, 129] width 33 height 22
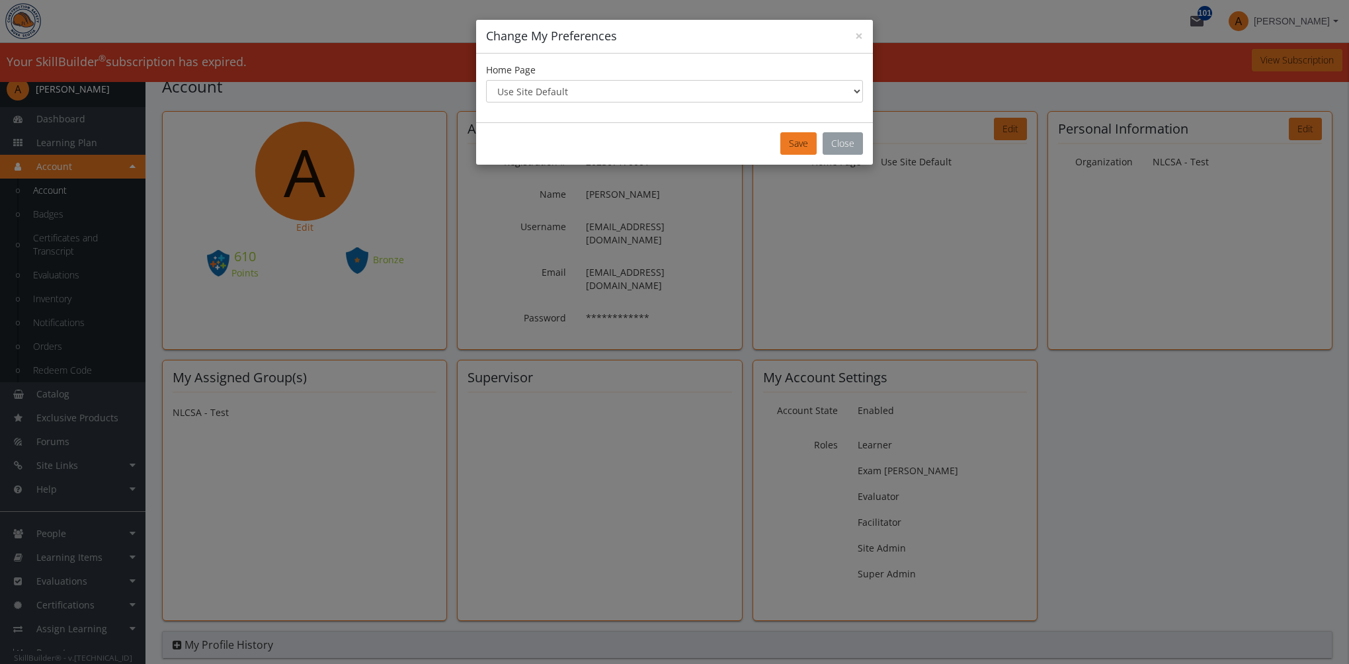
click at [846, 140] on button "Close" at bounding box center [843, 143] width 40 height 22
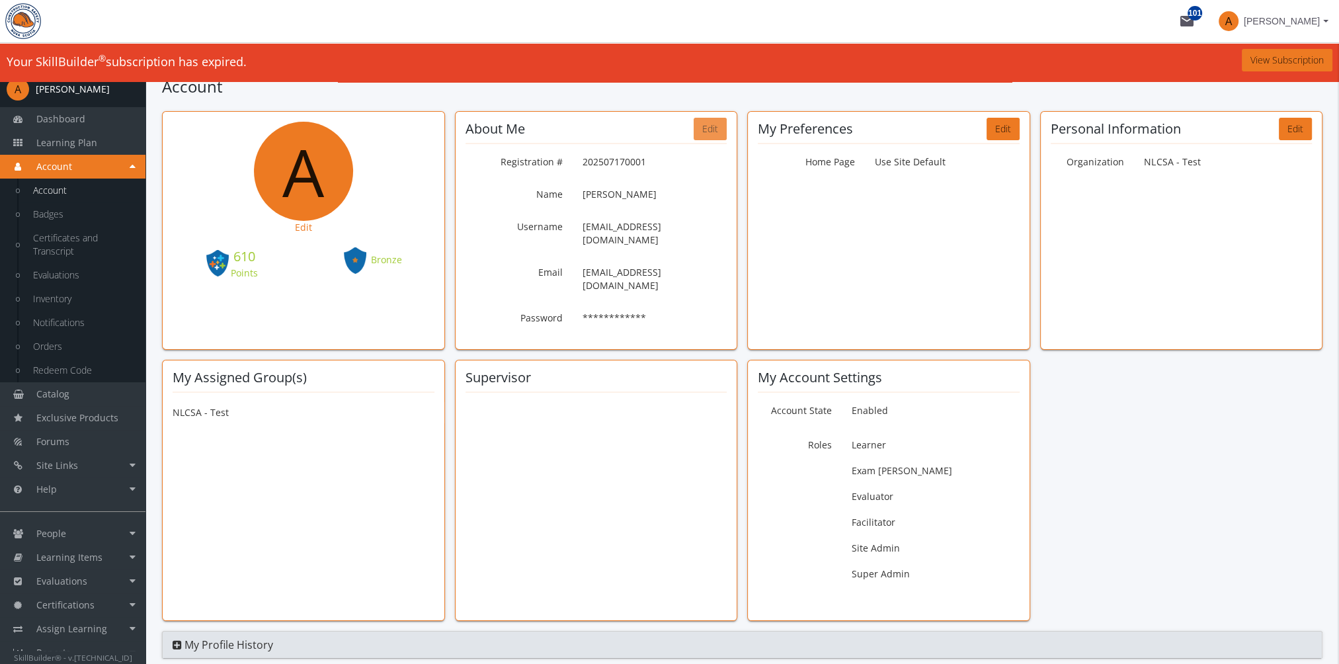
click at [719, 128] on button "Edit" at bounding box center [710, 129] width 33 height 22
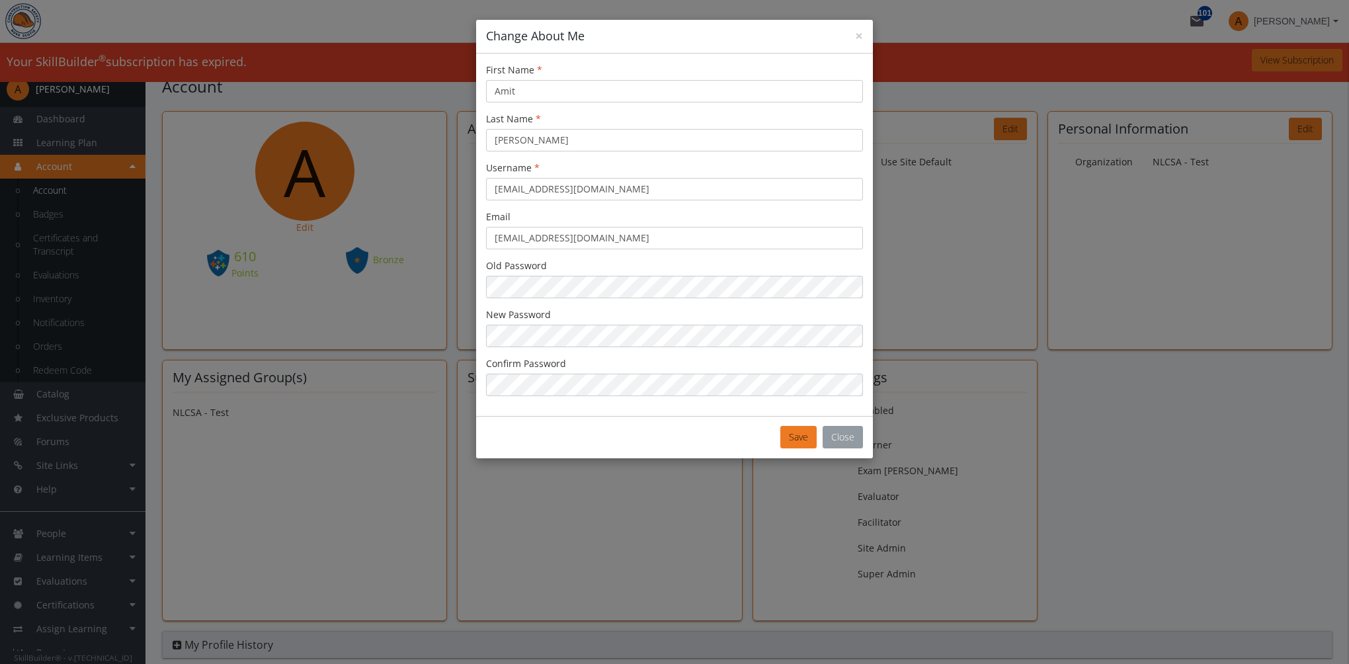
click at [849, 436] on button "Close" at bounding box center [843, 437] width 40 height 22
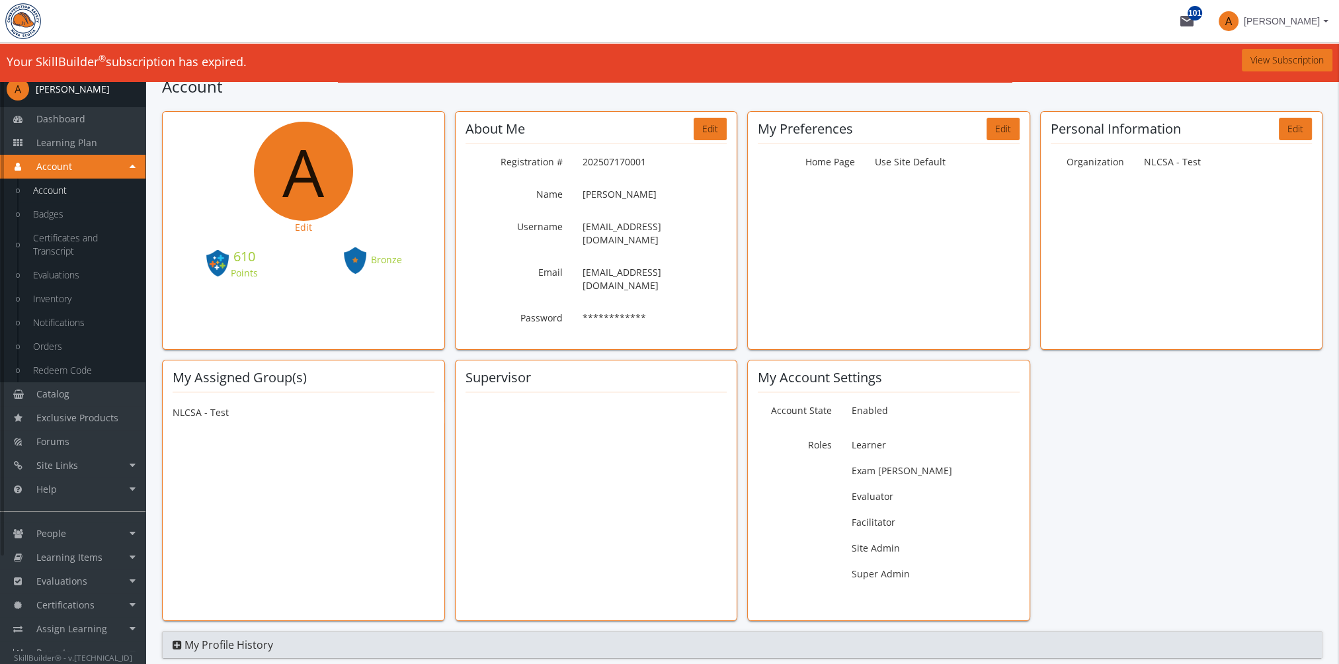
click at [75, 92] on div "[PERSON_NAME]" at bounding box center [73, 89] width 74 height 13
click at [1296, 16] on span "[PERSON_NAME]" at bounding box center [1282, 21] width 76 height 24
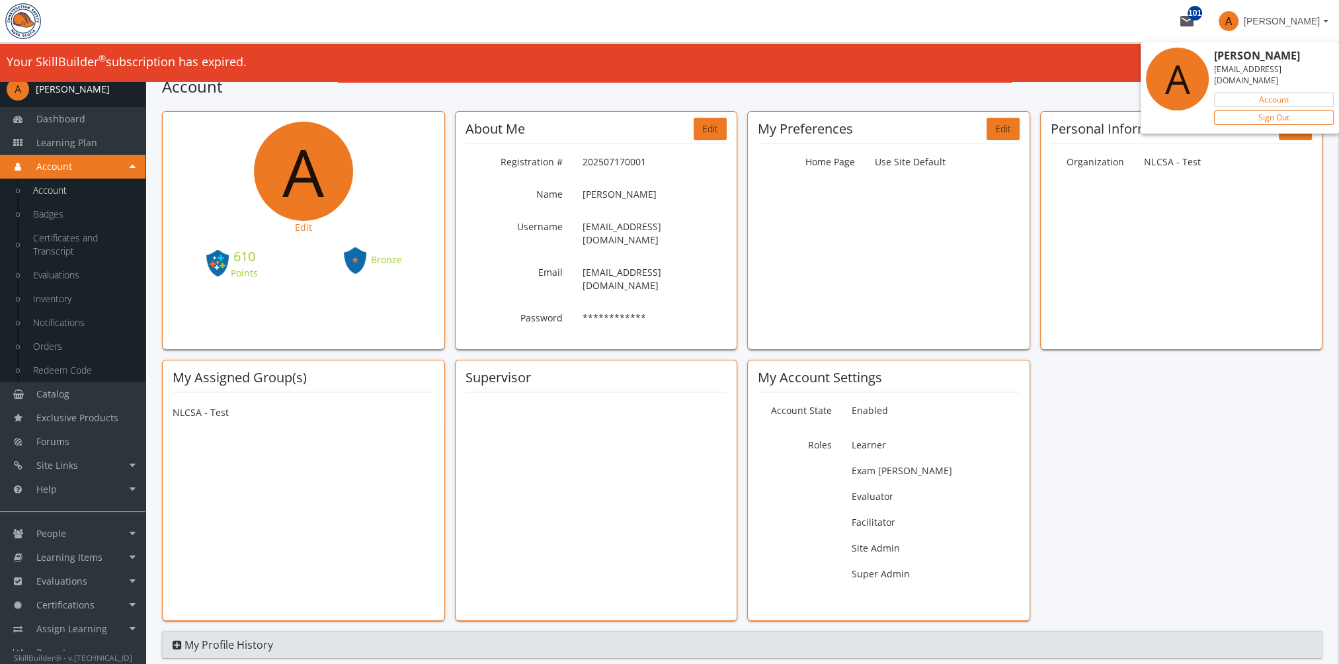
click at [1261, 110] on link "Sign Out" at bounding box center [1274, 117] width 120 height 15
